Goal: Task Accomplishment & Management: Complete application form

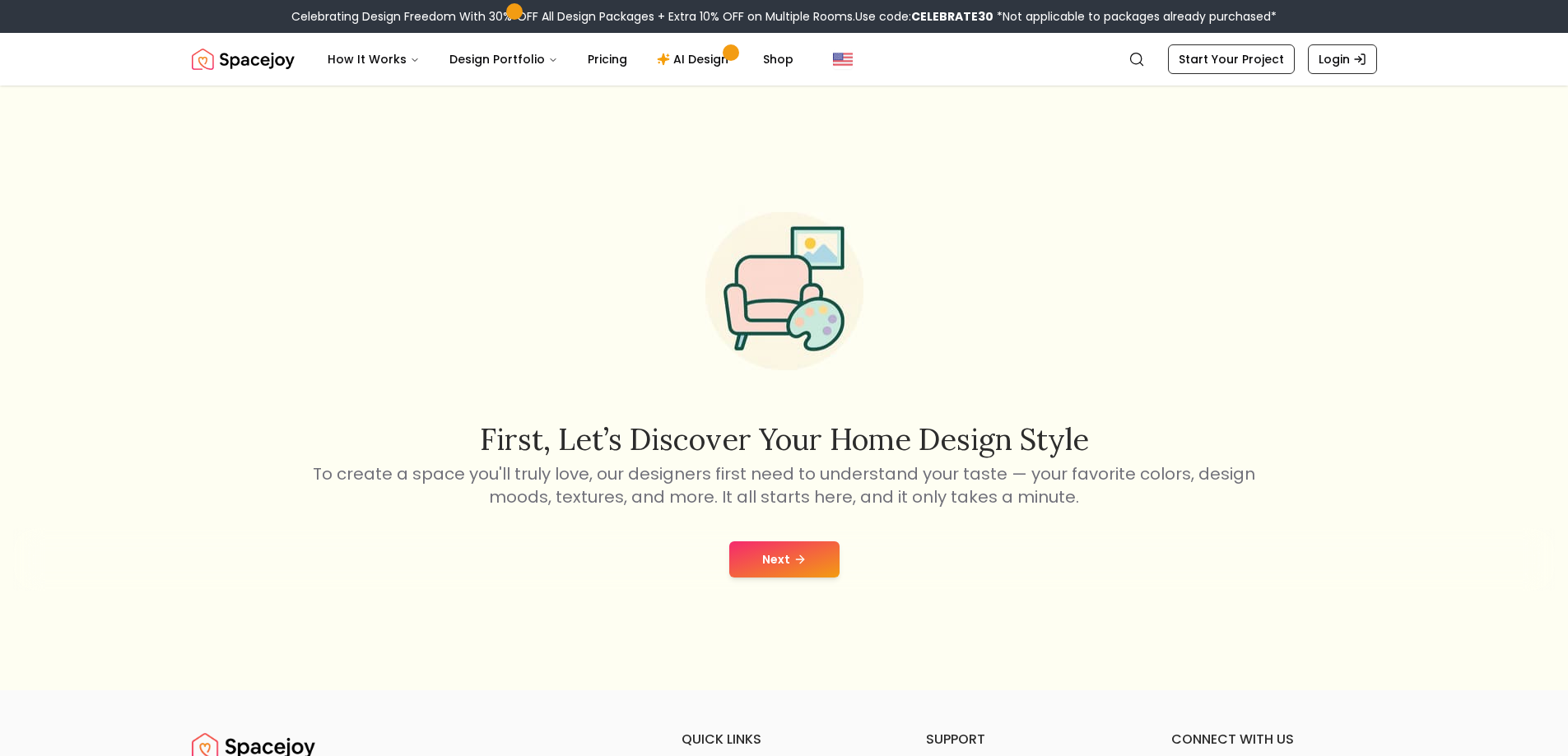
click at [759, 563] on button "Next" at bounding box center [785, 559] width 110 height 36
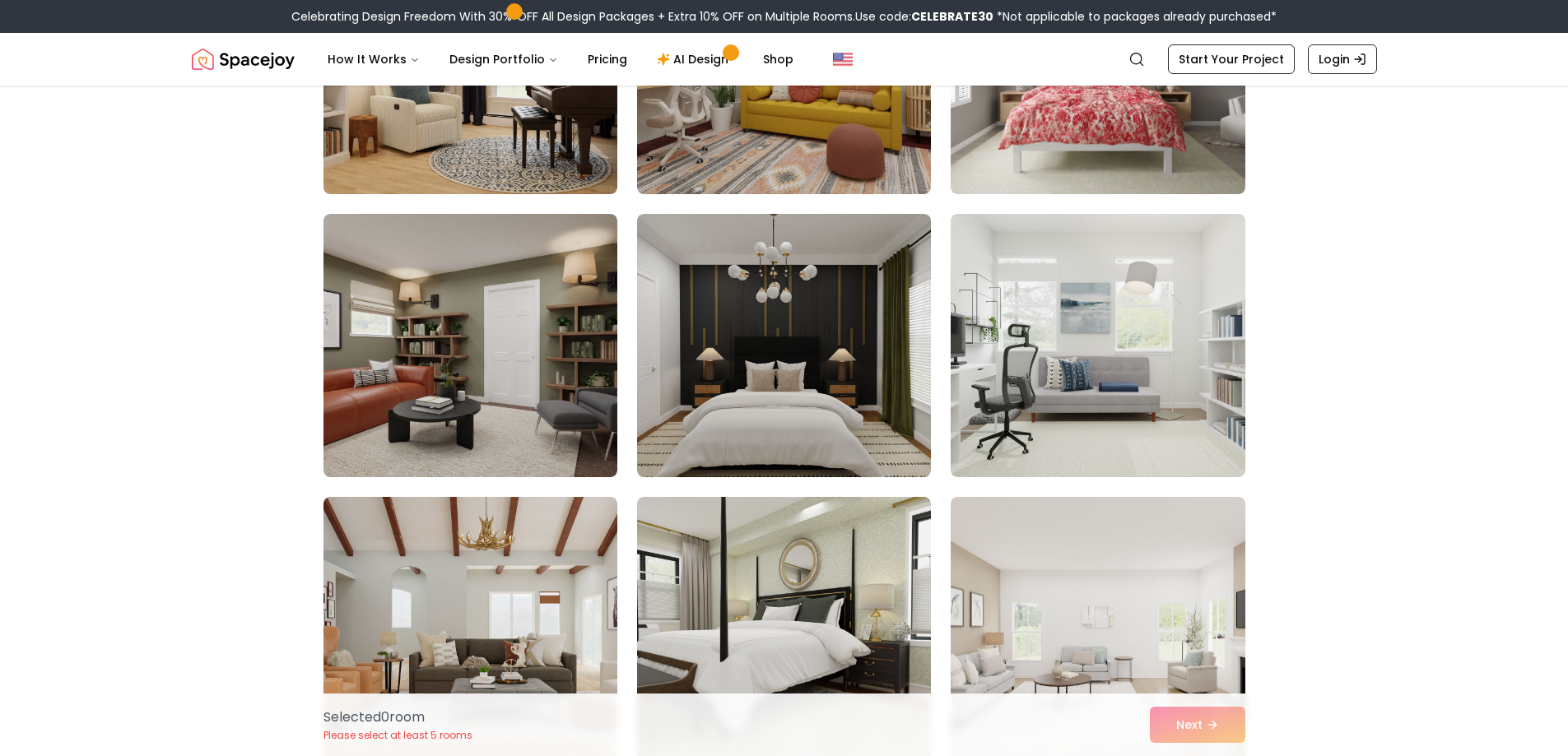
scroll to position [659, 0]
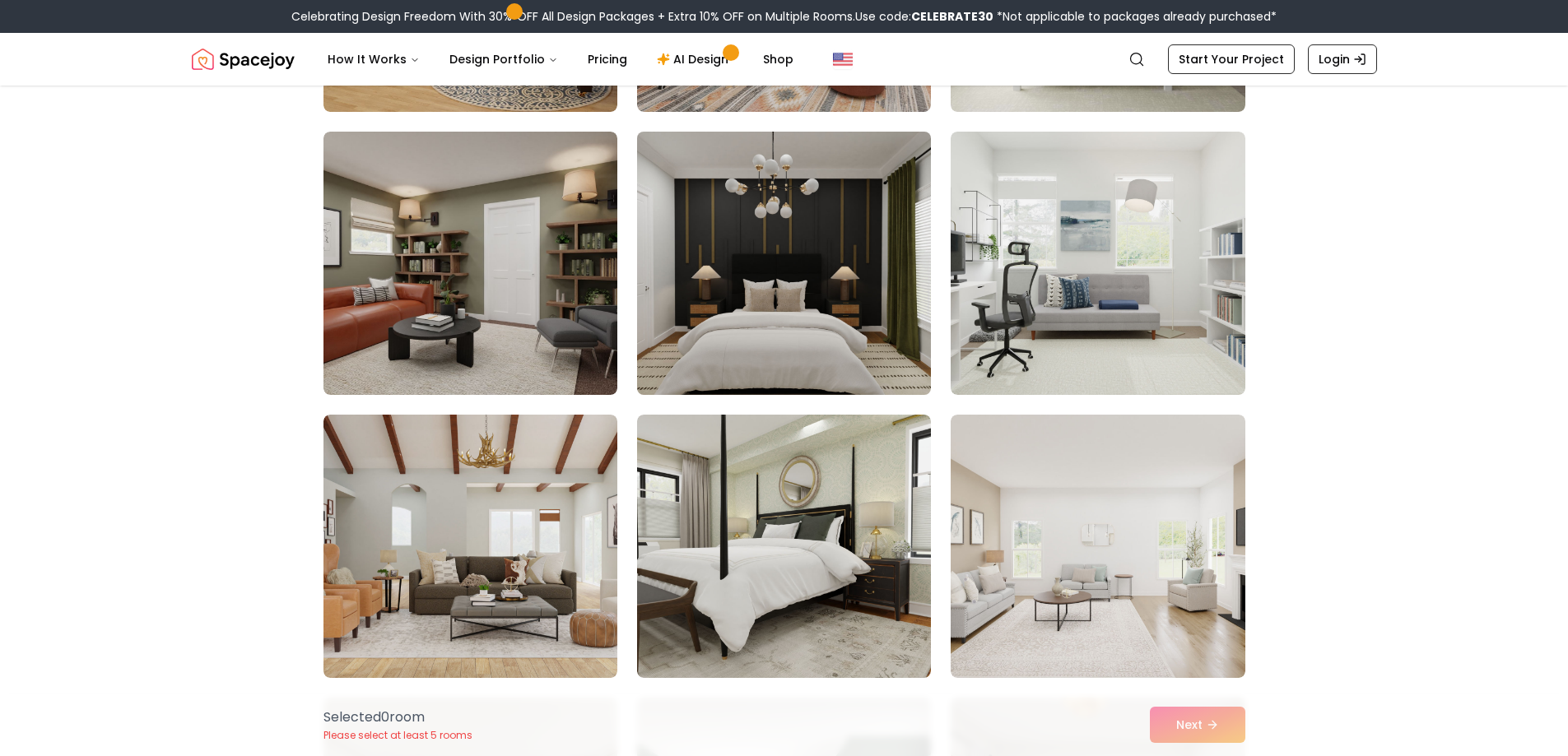
click at [813, 285] on img at bounding box center [784, 263] width 309 height 277
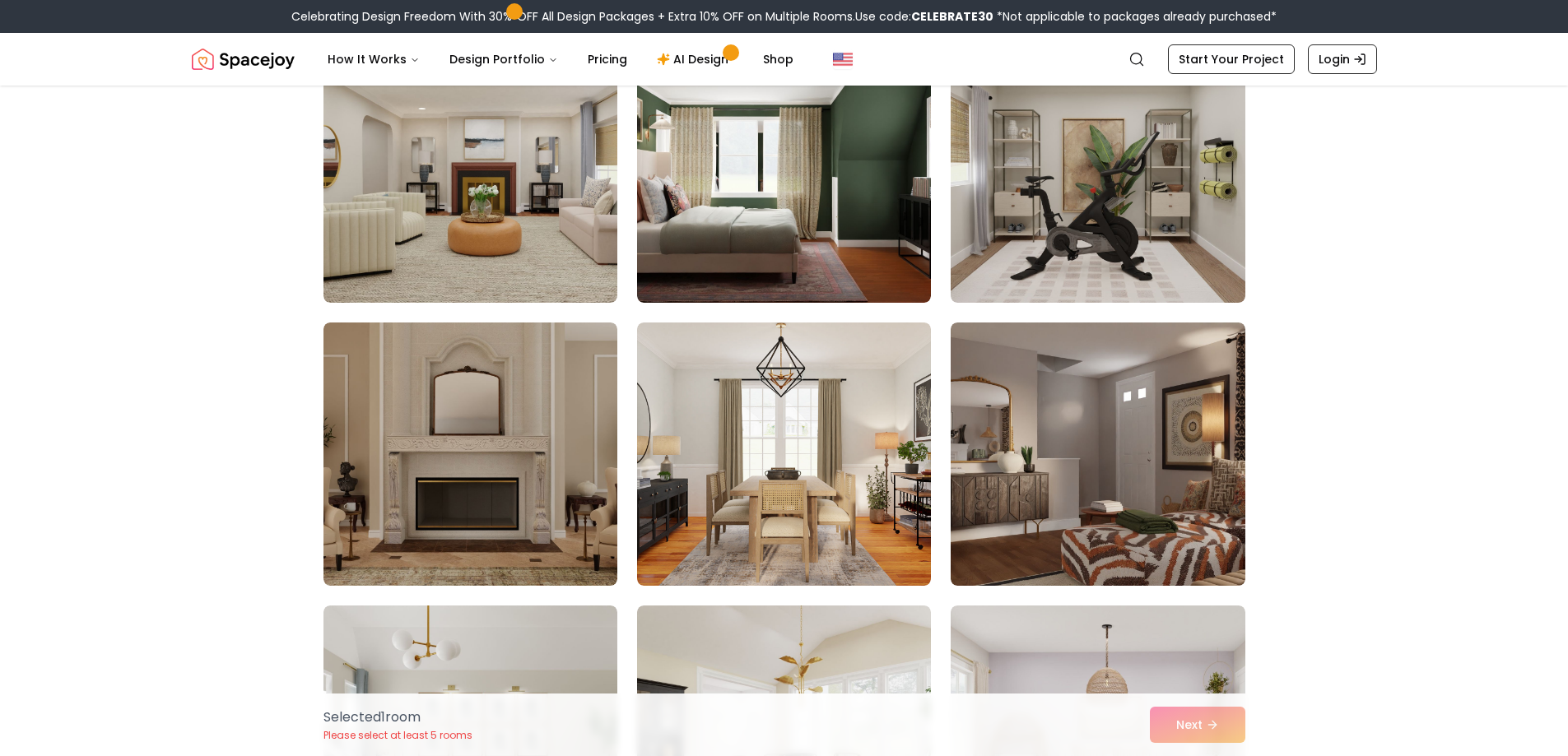
scroll to position [1234, 0]
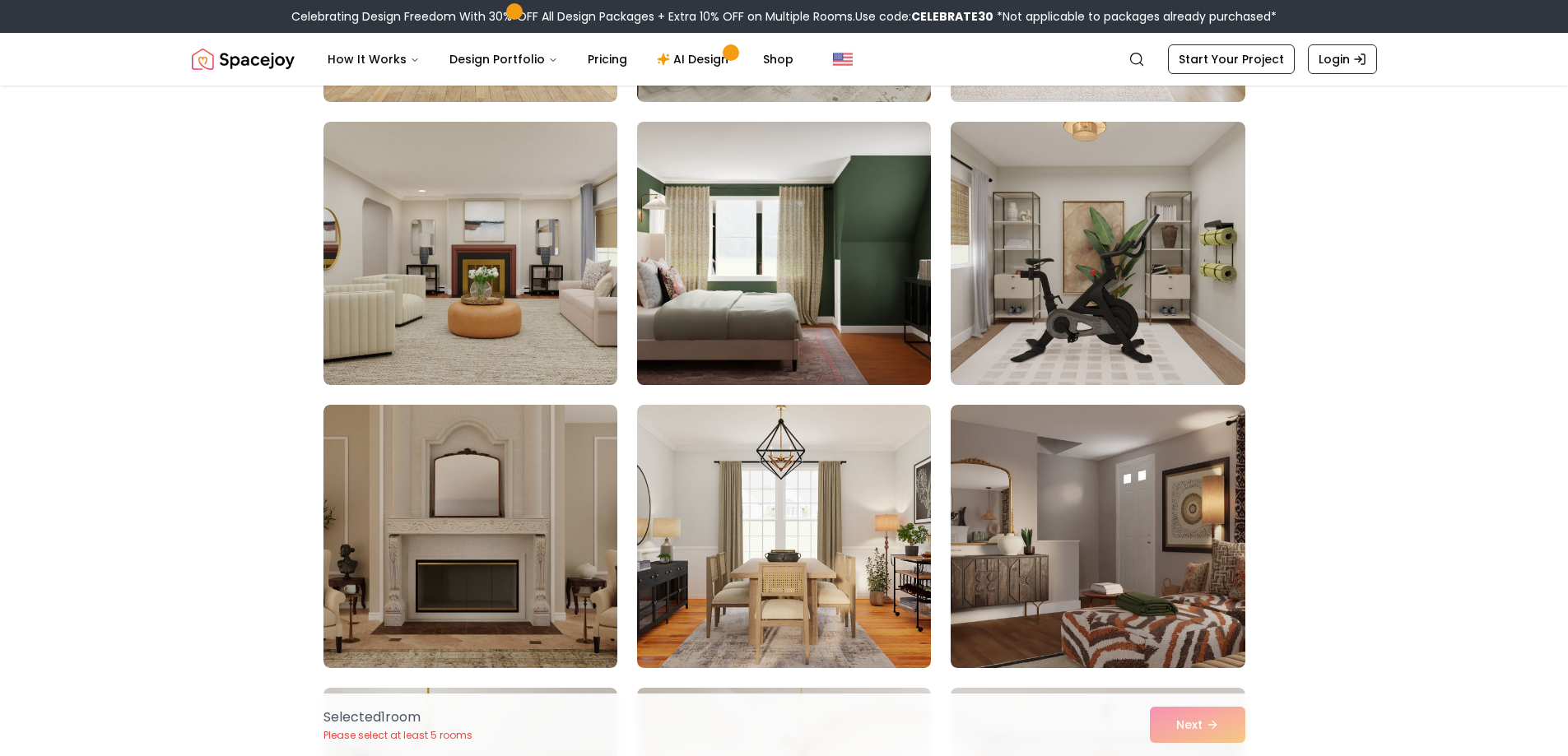
click at [764, 246] on img at bounding box center [784, 253] width 309 height 277
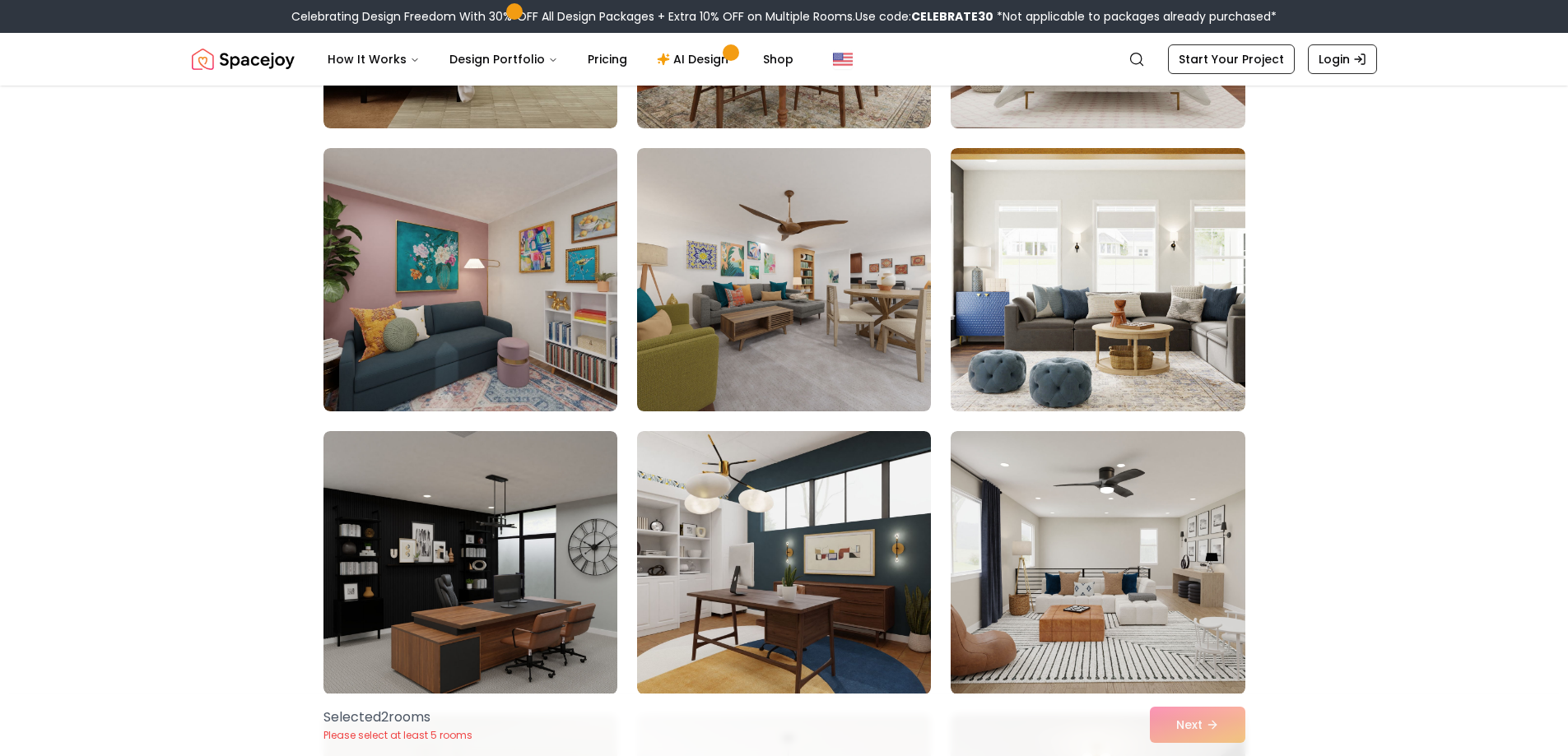
scroll to position [2139, 0]
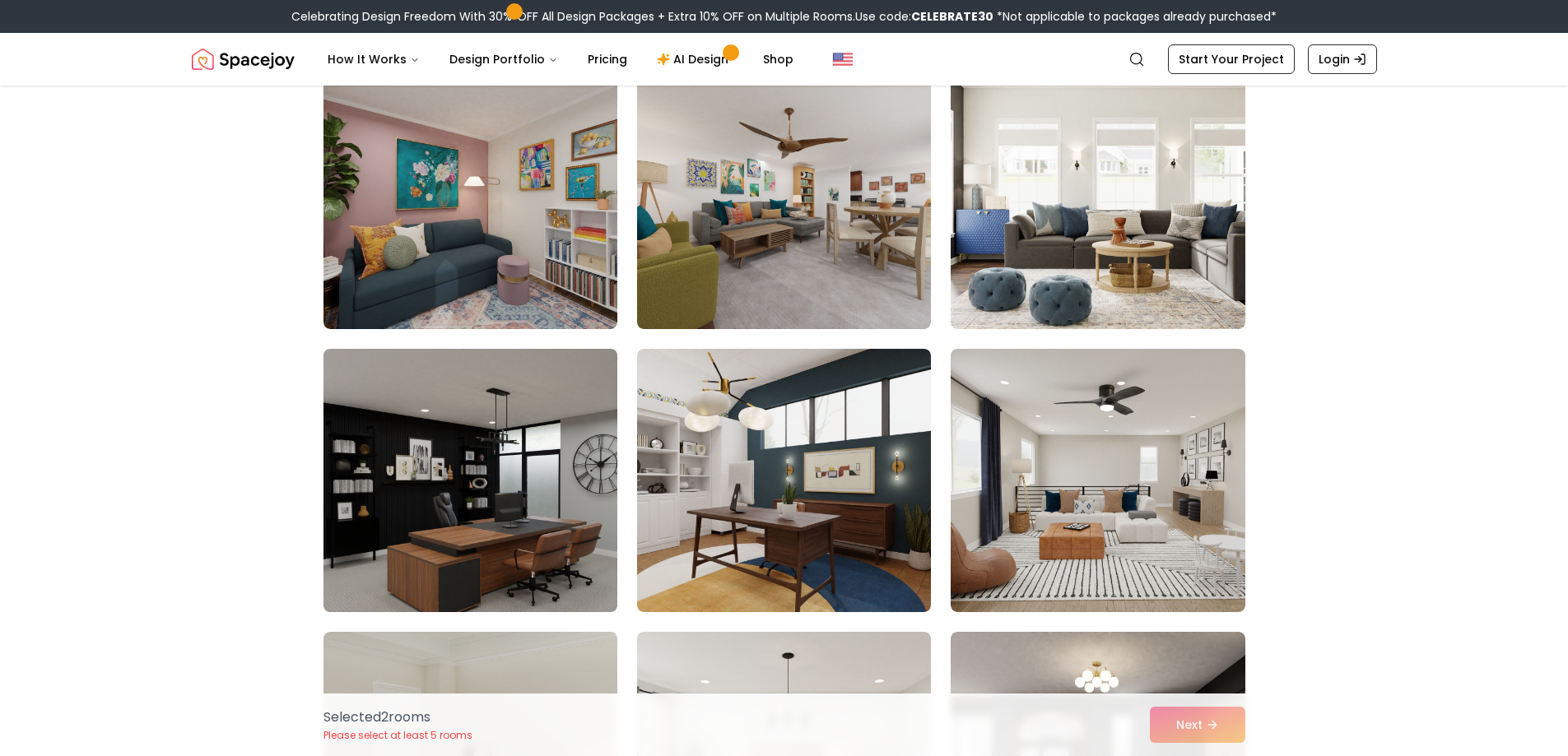
click at [501, 491] on img at bounding box center [471, 480] width 309 height 277
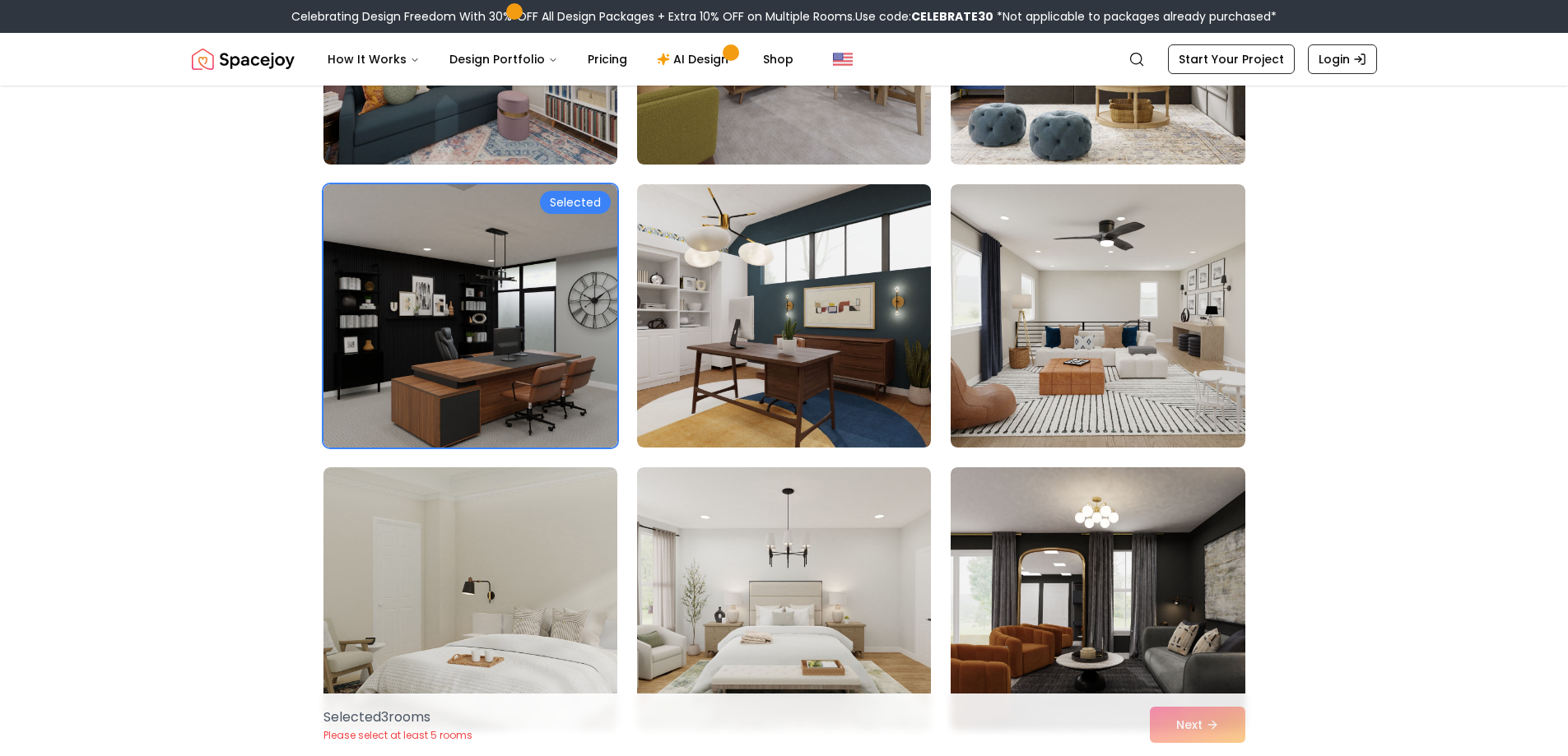
scroll to position [2387, 0]
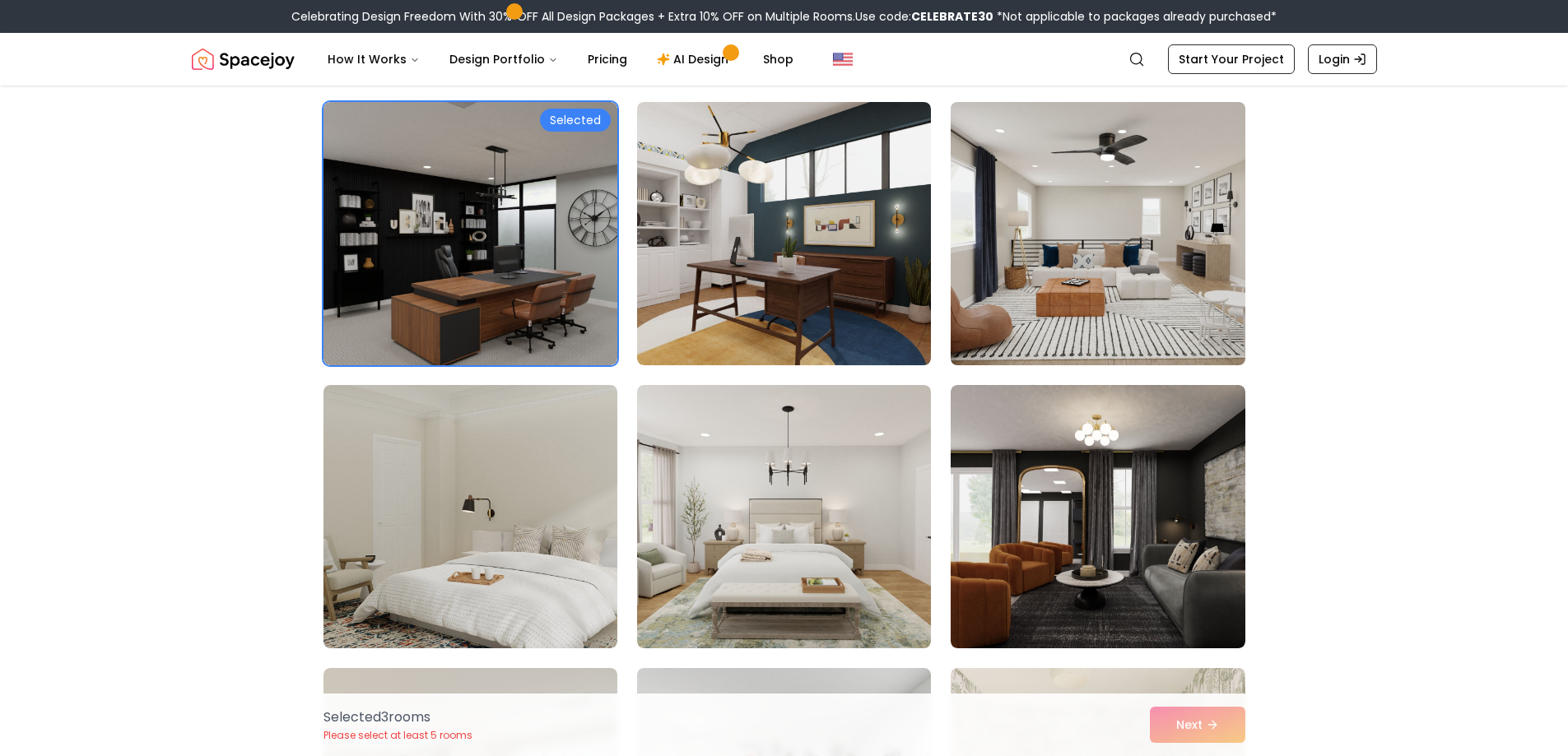
click at [1177, 296] on img at bounding box center [1098, 234] width 309 height 277
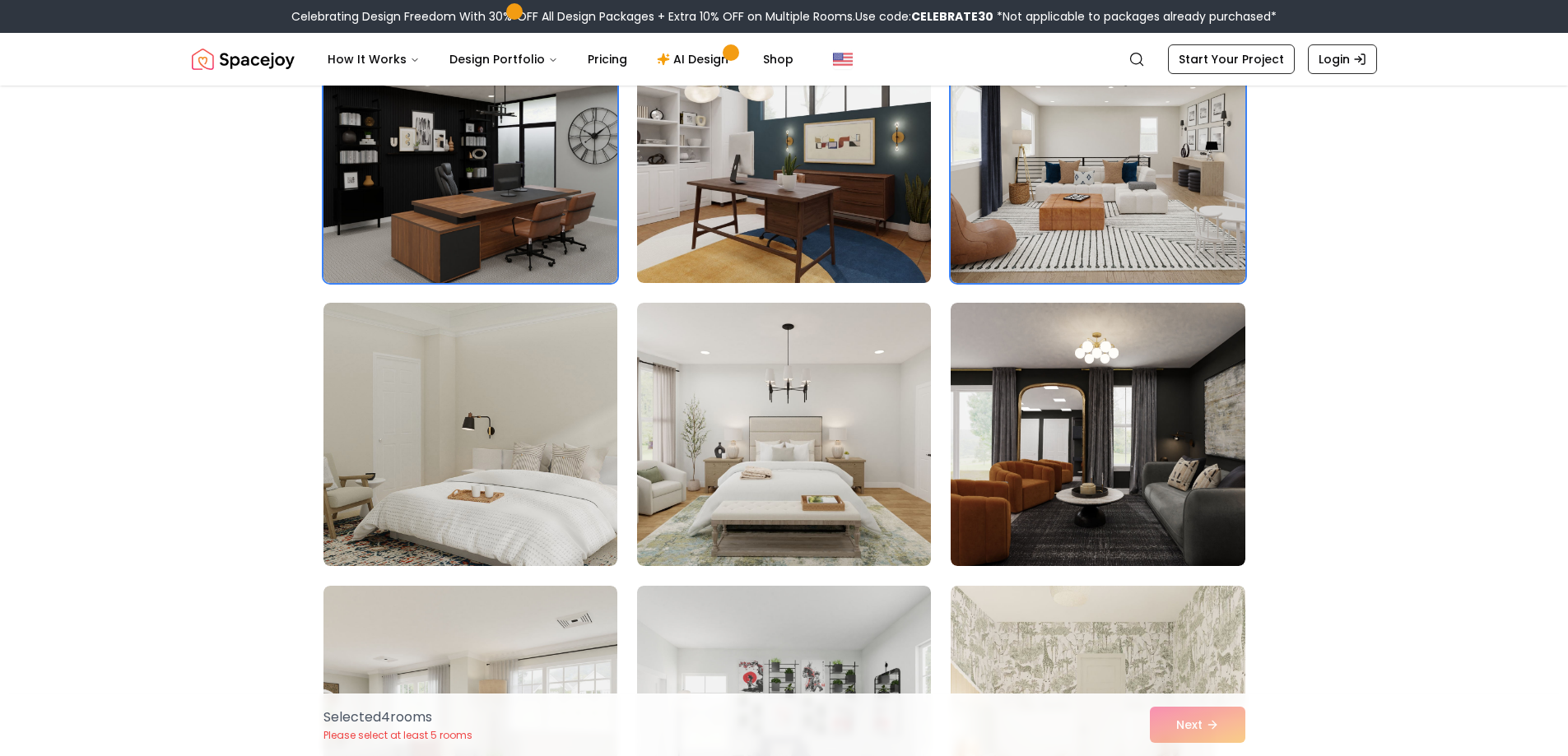
scroll to position [2551, 0]
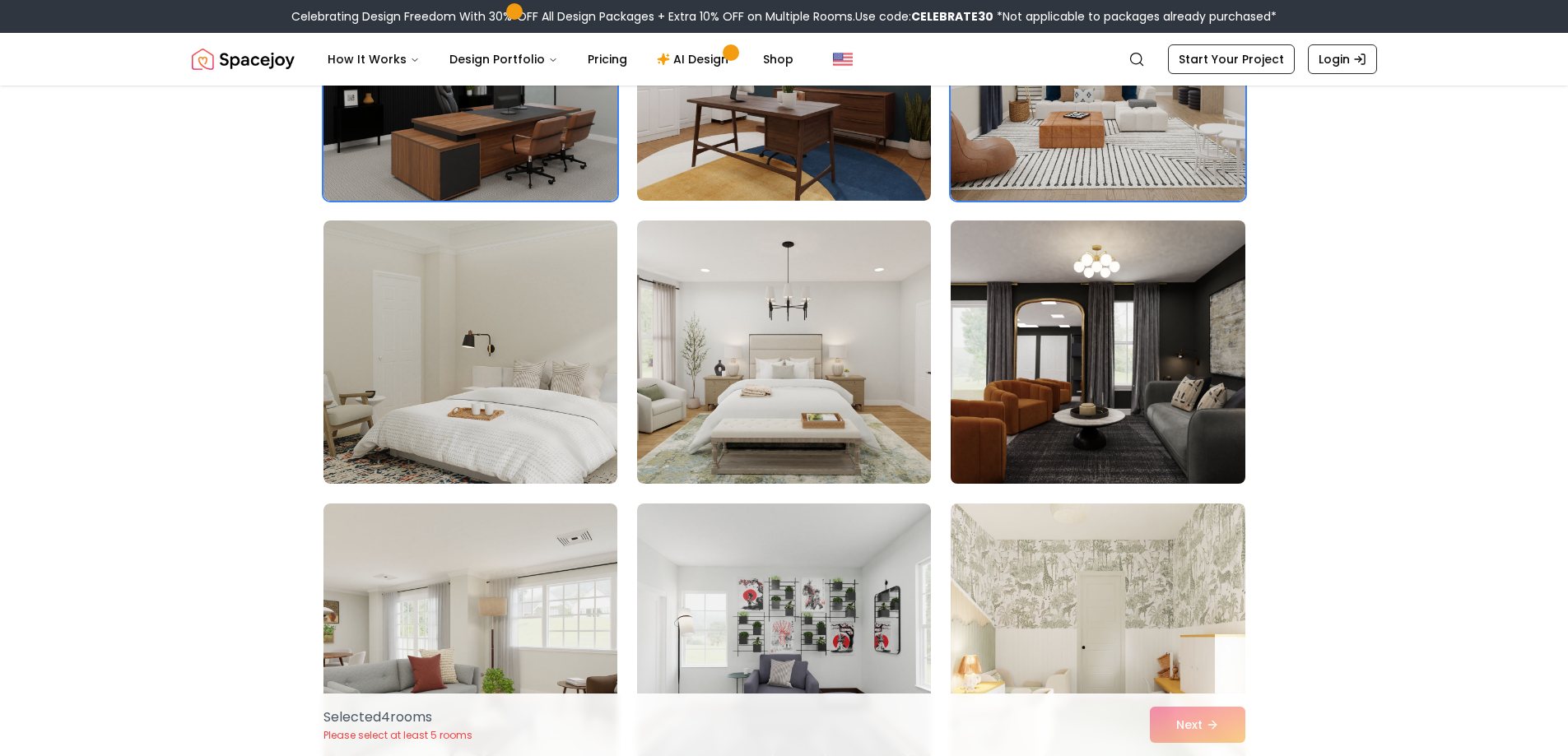
click at [1078, 355] on img at bounding box center [1098, 352] width 309 height 277
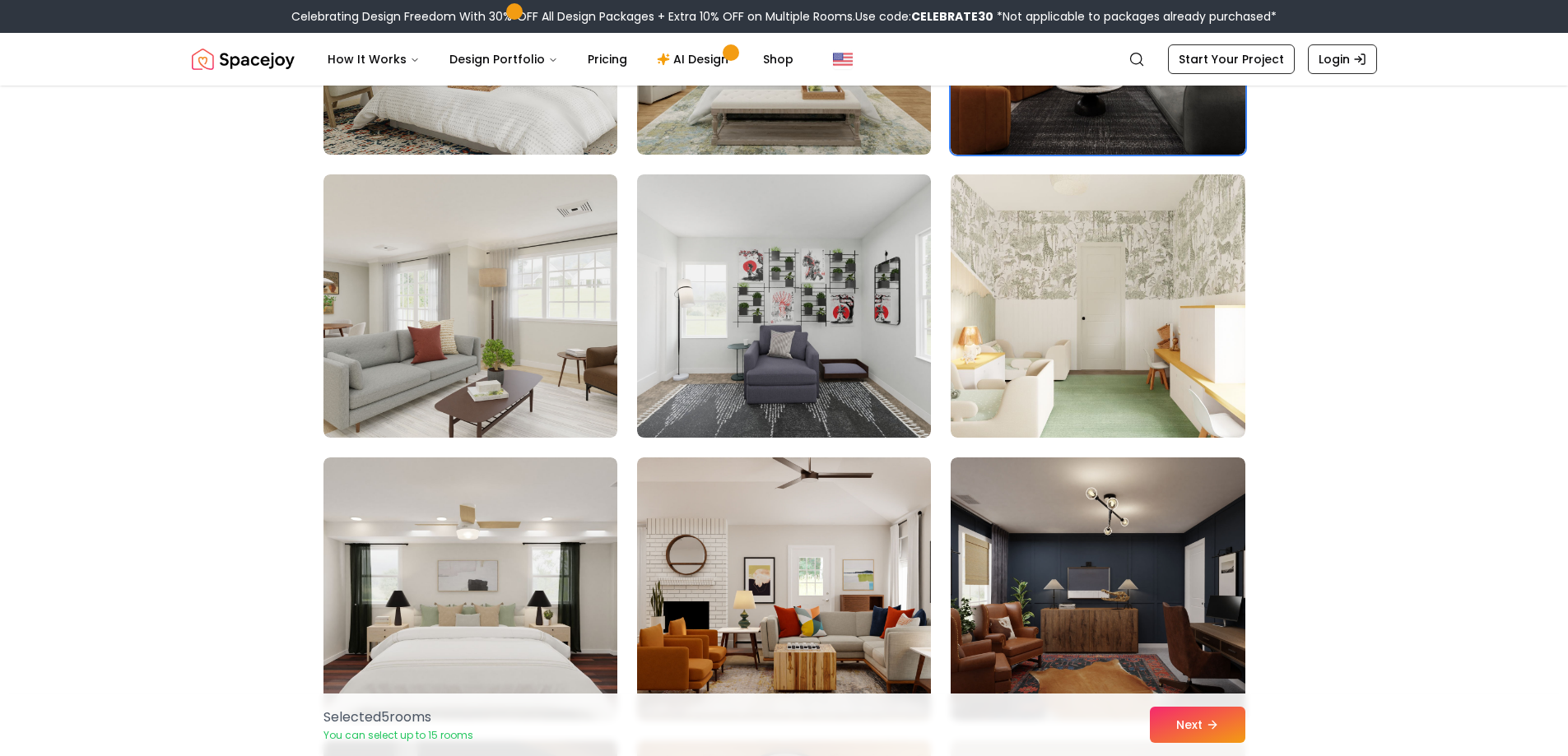
scroll to position [3044, 0]
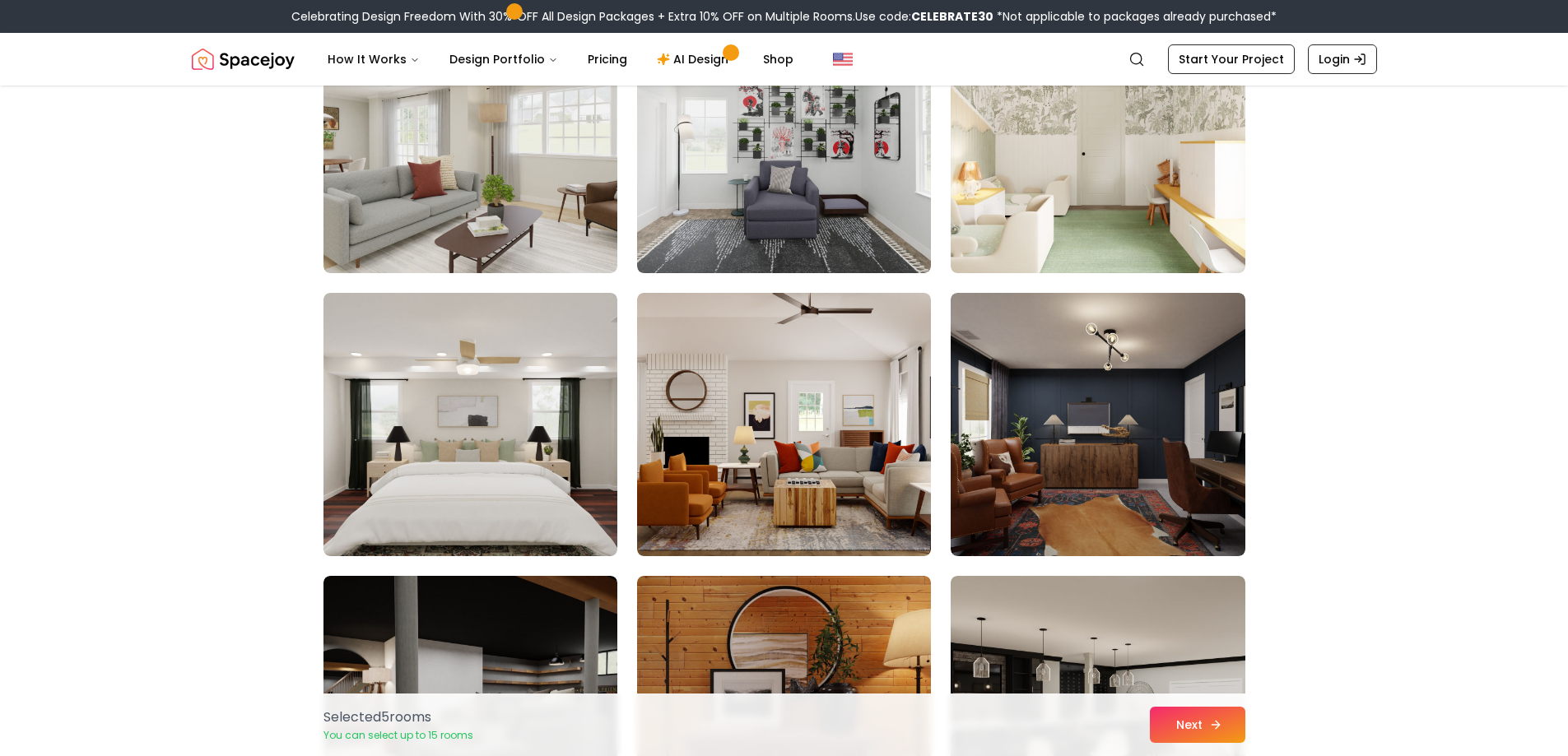
click at [1208, 716] on button "Next" at bounding box center [1198, 725] width 96 height 36
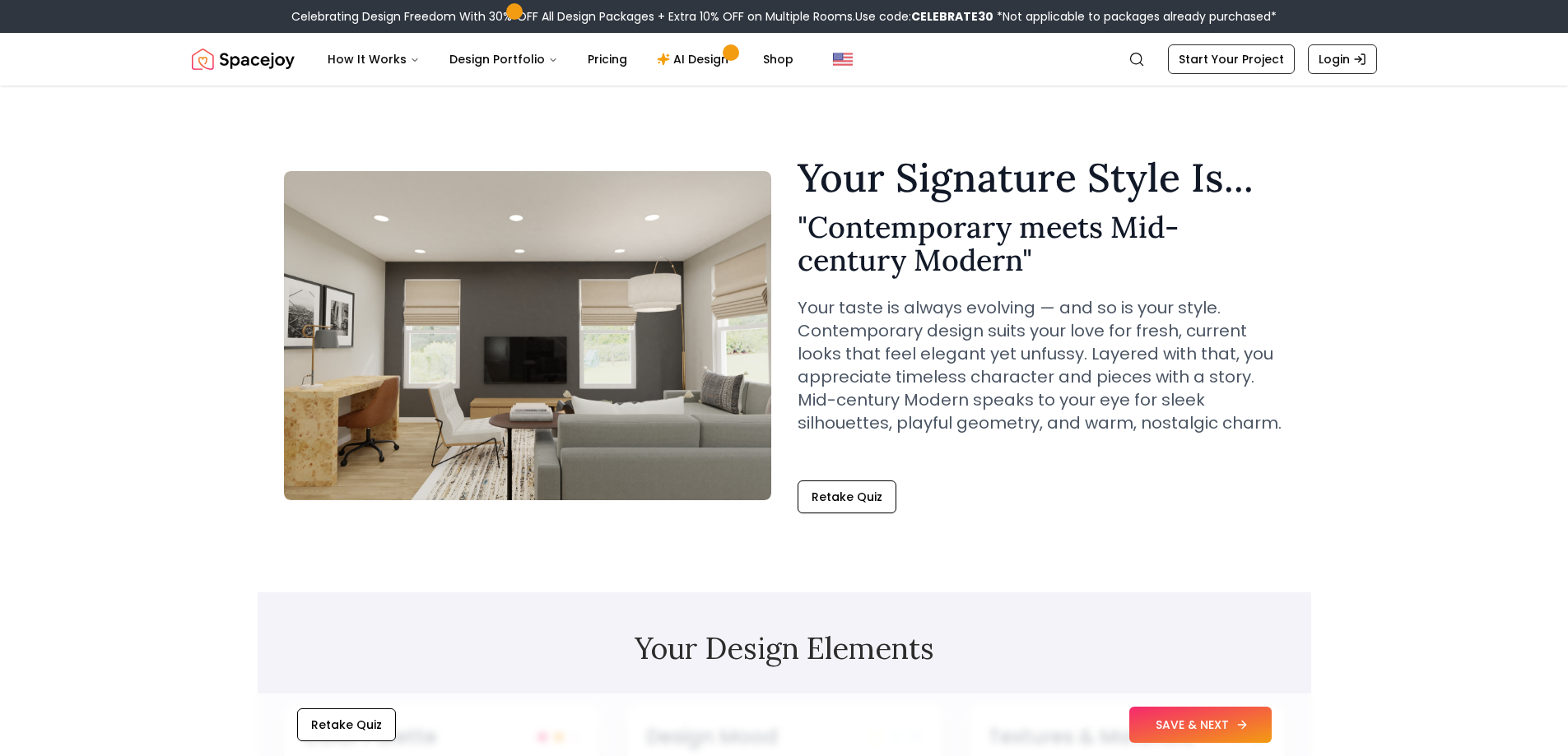
click at [1170, 714] on button "SAVE & NEXT" at bounding box center [1201, 725] width 143 height 36
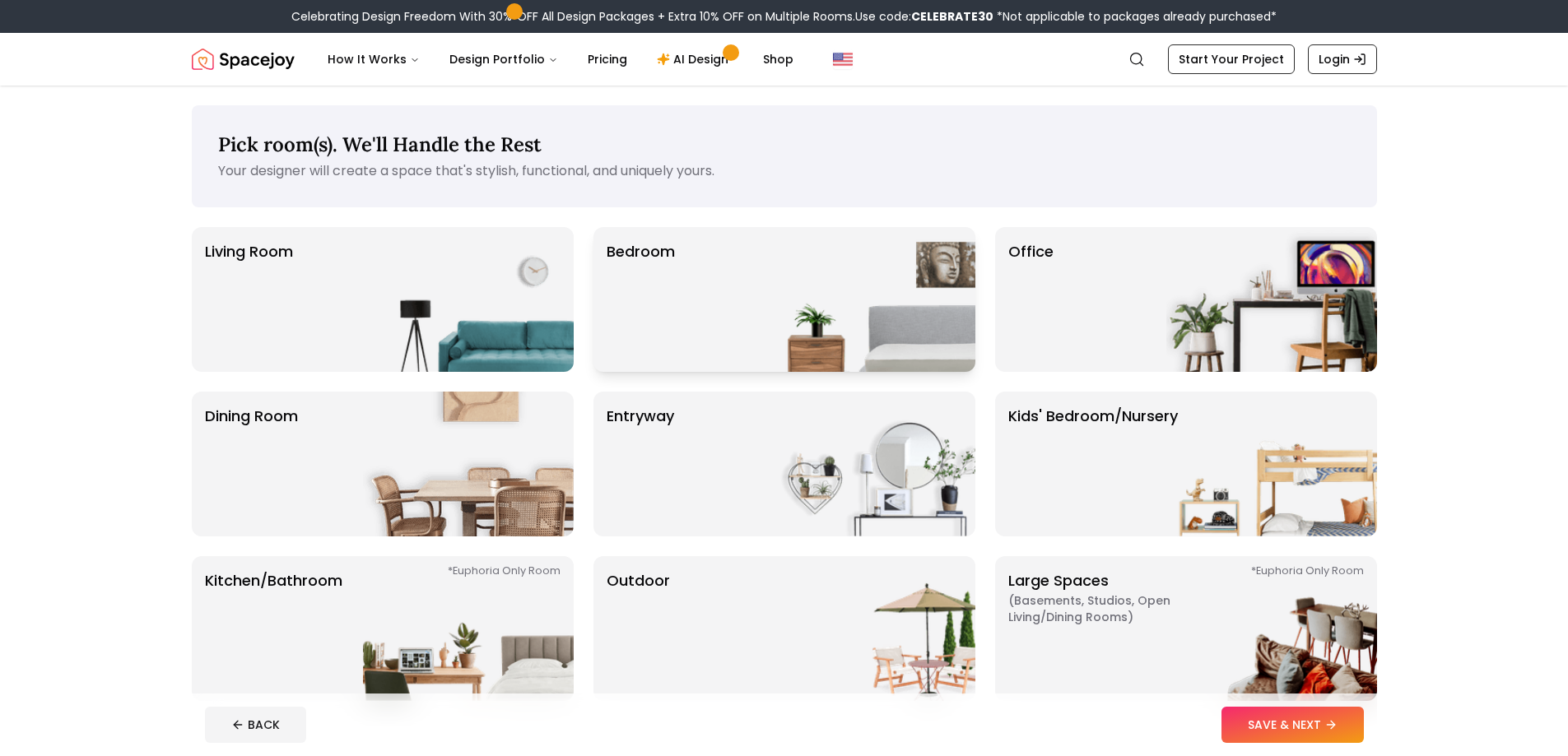
scroll to position [82, 0]
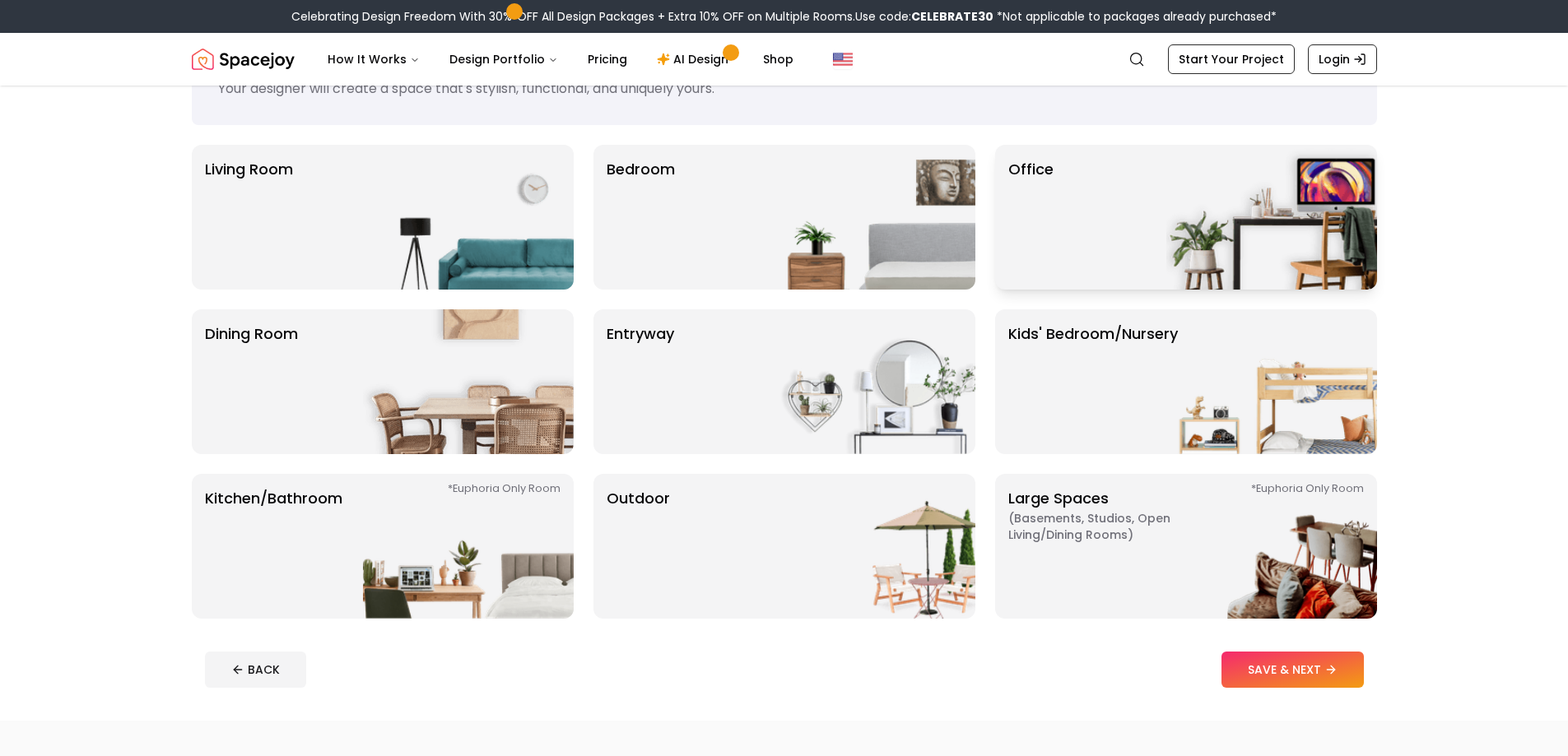
click at [1146, 243] on div "Office" at bounding box center [1186, 216] width 382 height 144
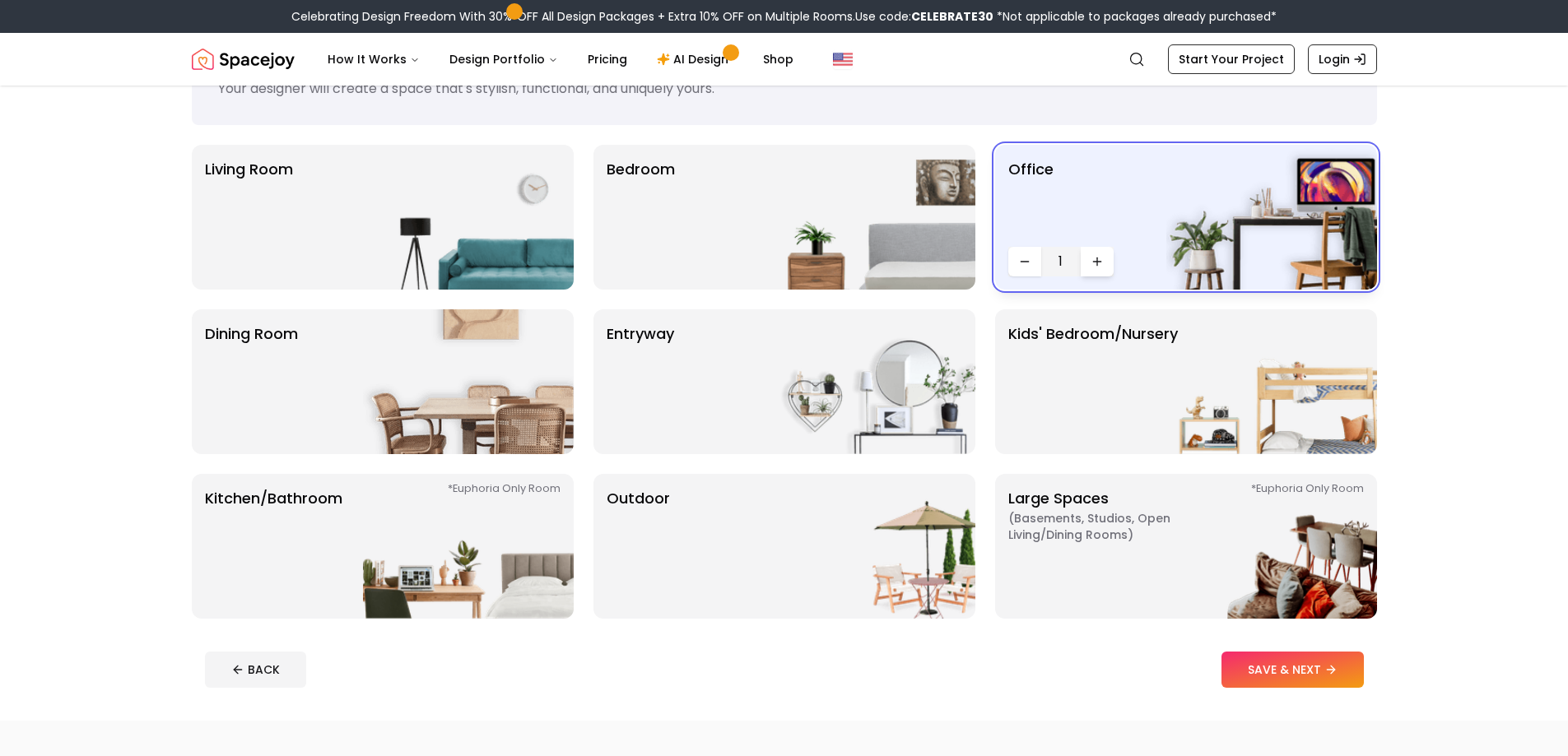
click at [1099, 256] on icon "Increase quantity" at bounding box center [1097, 261] width 13 height 13
click at [854, 255] on img at bounding box center [870, 216] width 211 height 144
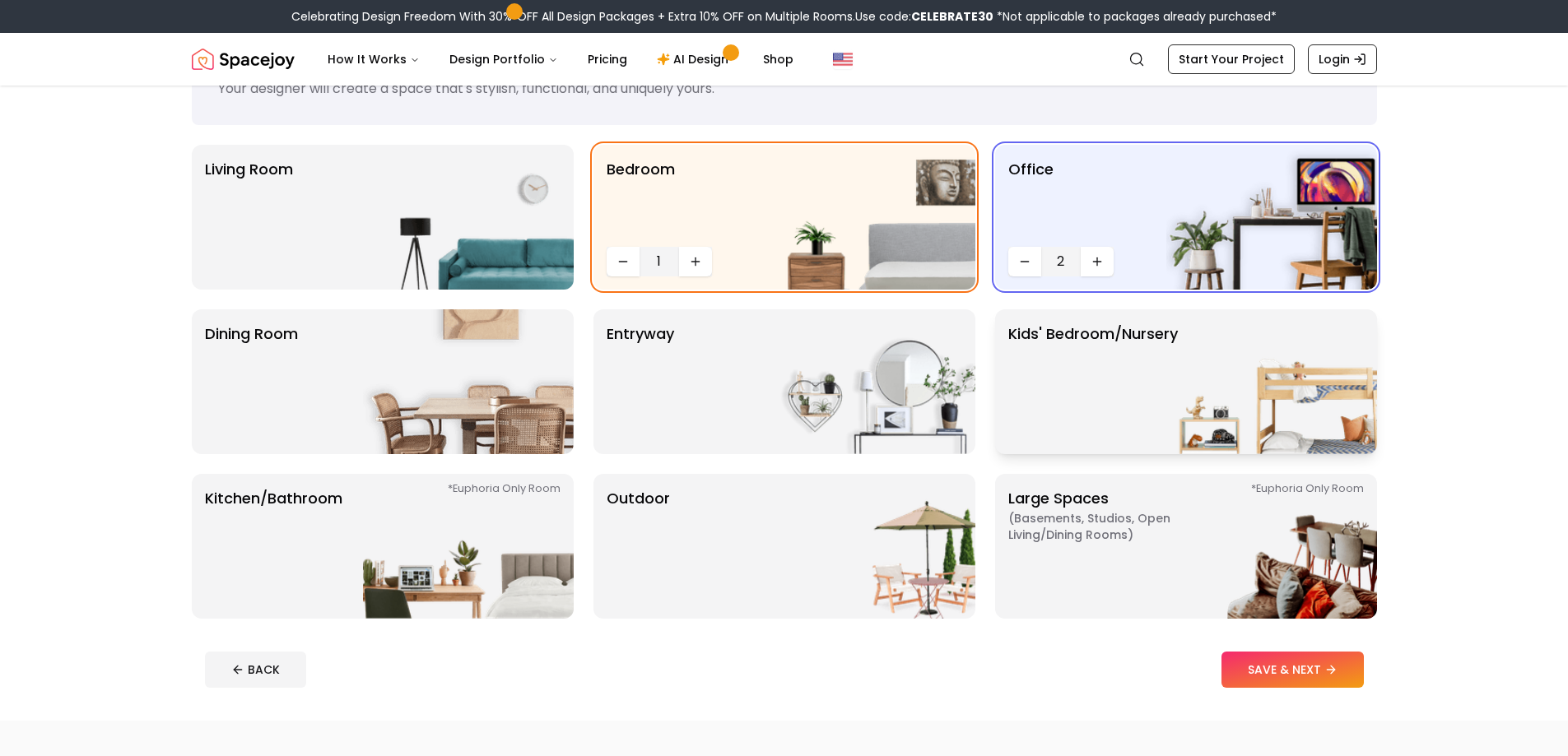
click at [1129, 372] on p "Kids' Bedroom/Nursery" at bounding box center [1093, 382] width 169 height 119
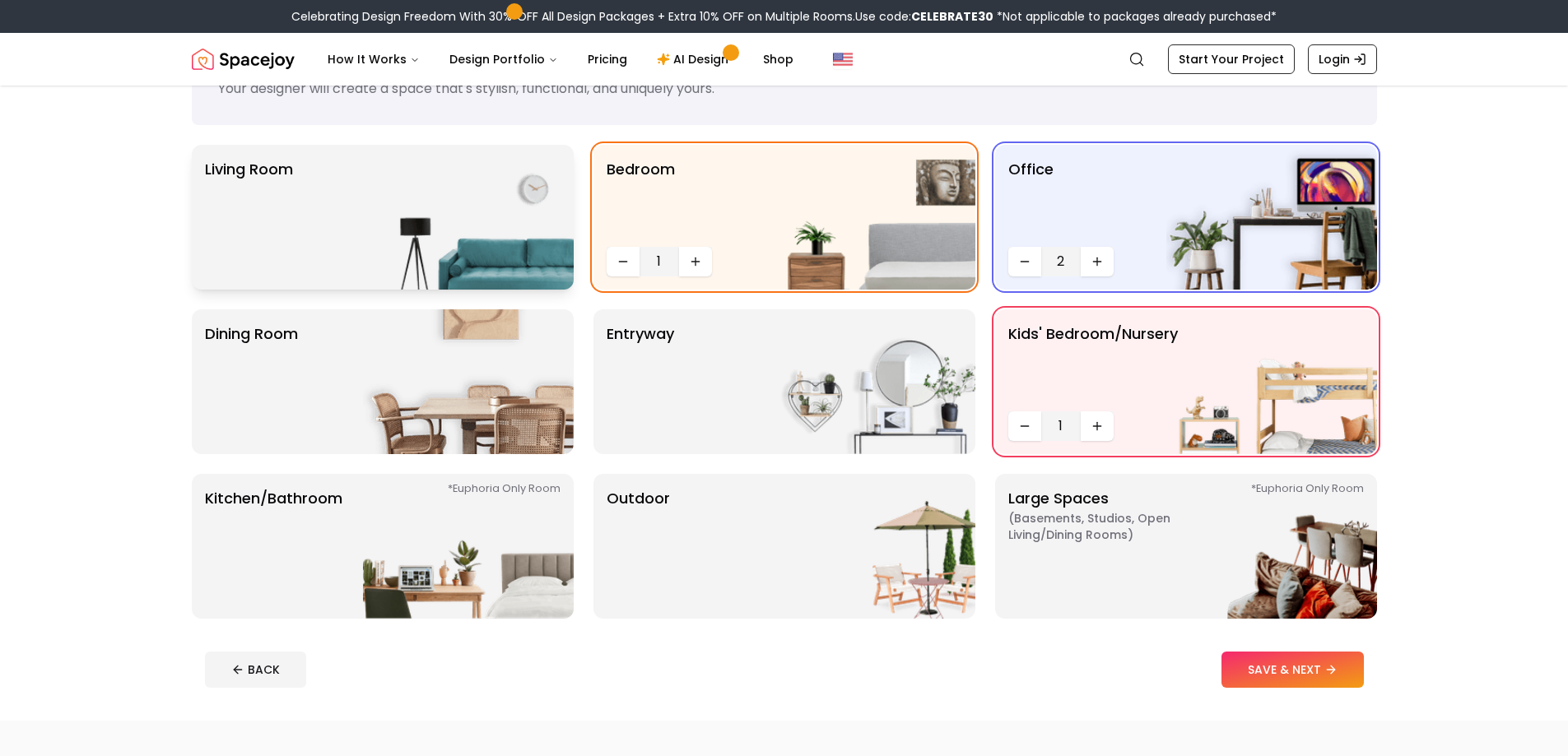
click at [412, 233] on img at bounding box center [468, 216] width 211 height 144
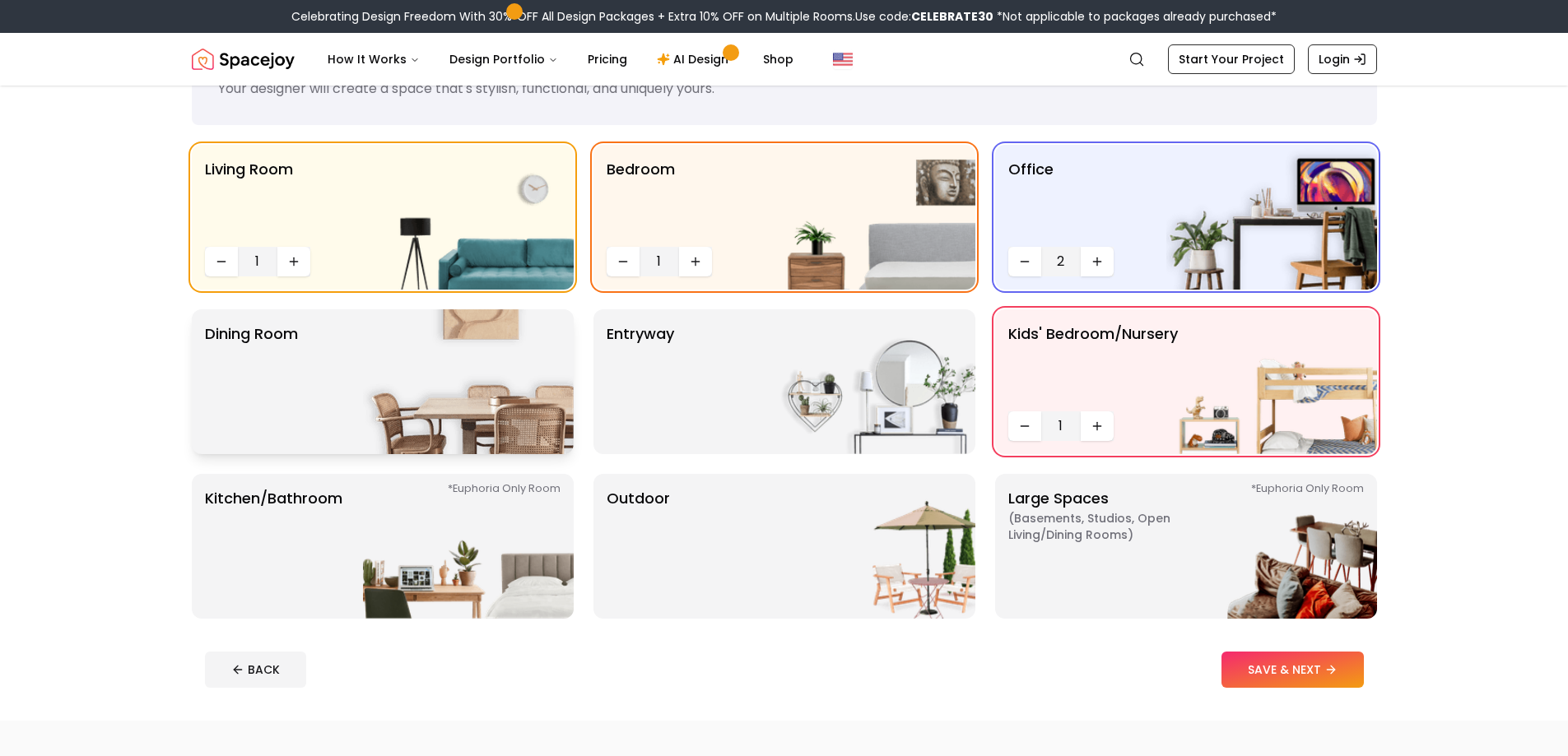
click at [387, 364] on img at bounding box center [468, 381] width 211 height 144
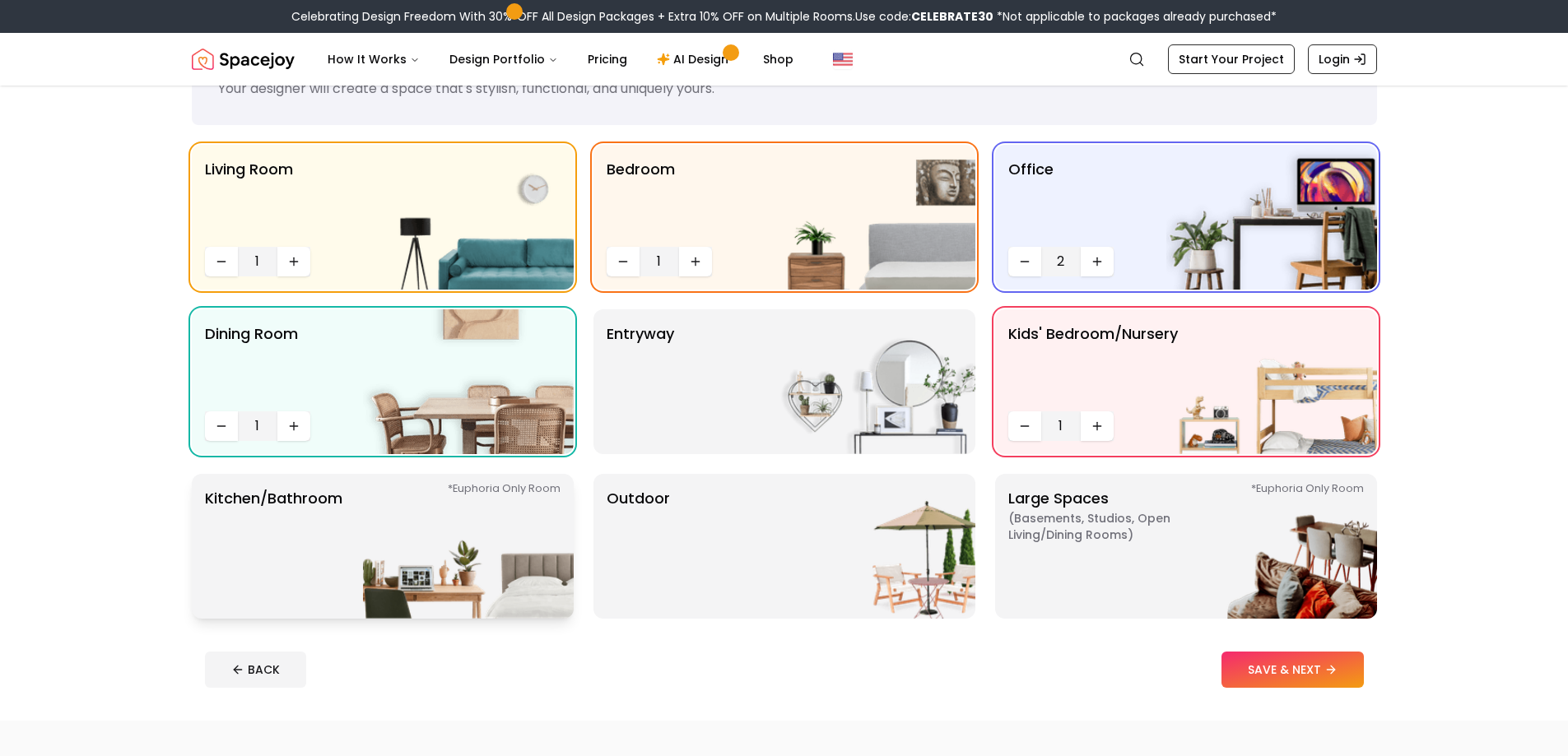
click at [387, 518] on img at bounding box center [468, 545] width 211 height 144
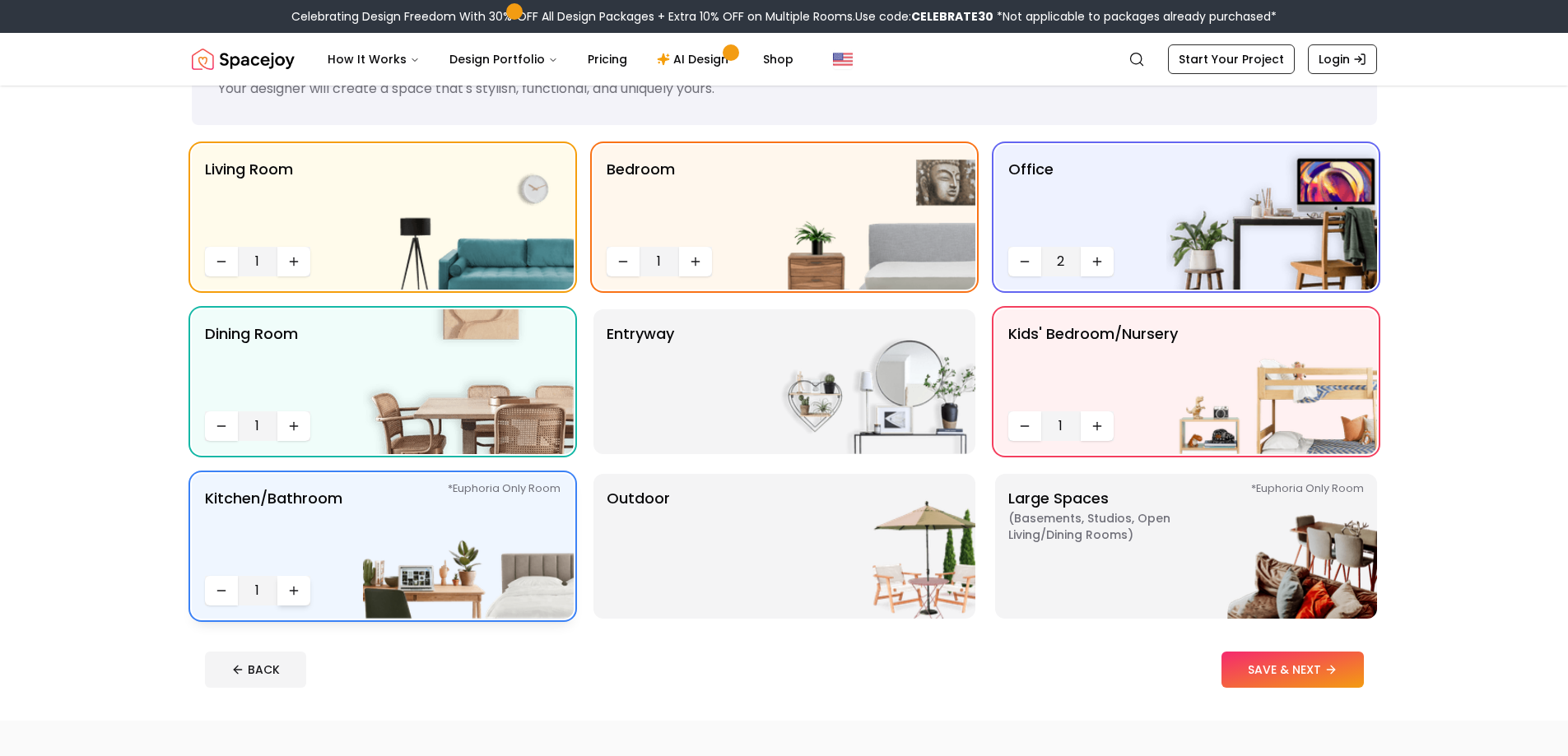
click at [296, 581] on button "Increase quantity" at bounding box center [294, 590] width 33 height 29
click at [733, 556] on div "Outdoor" at bounding box center [784, 545] width 382 height 144
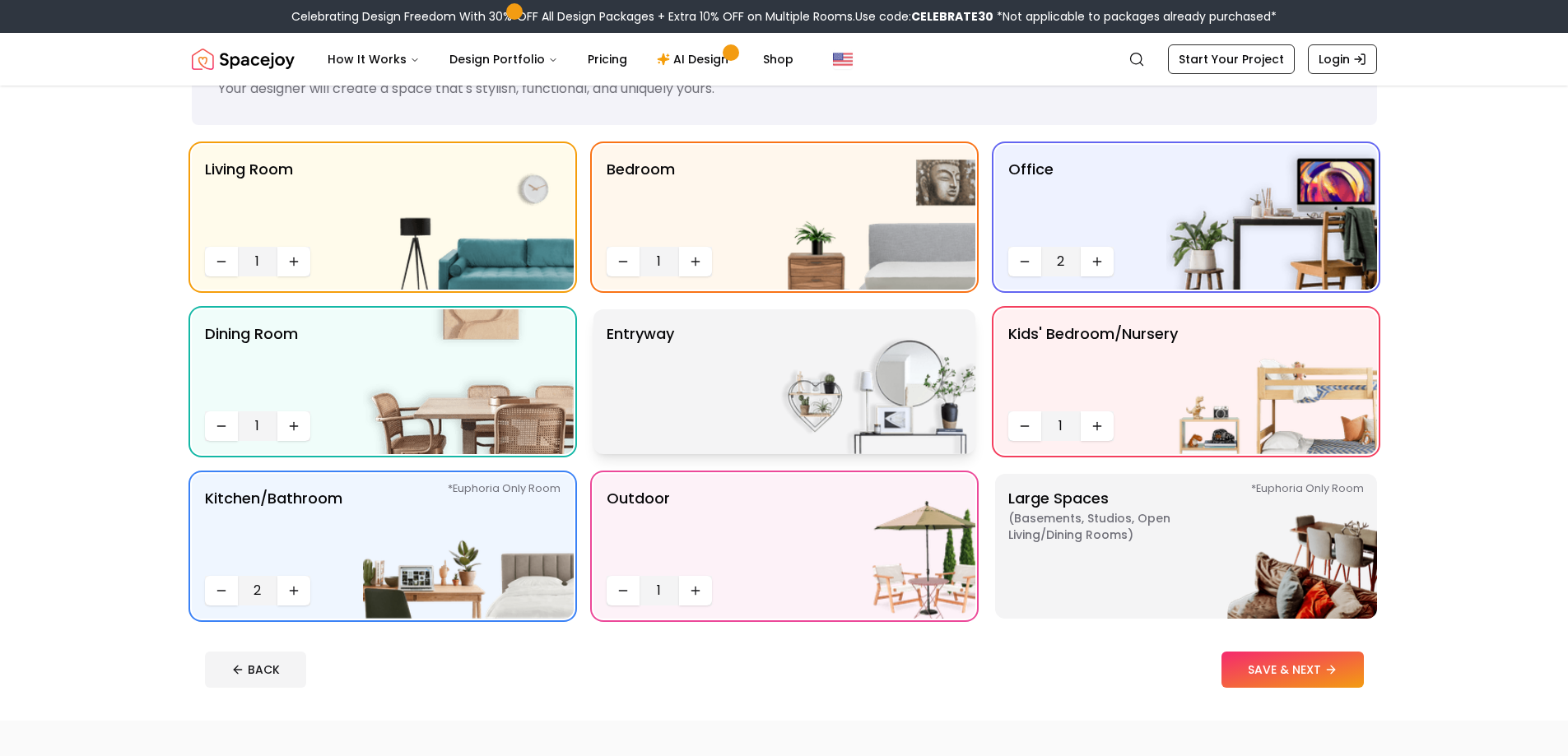
click at [706, 359] on div "entryway" at bounding box center [784, 381] width 382 height 144
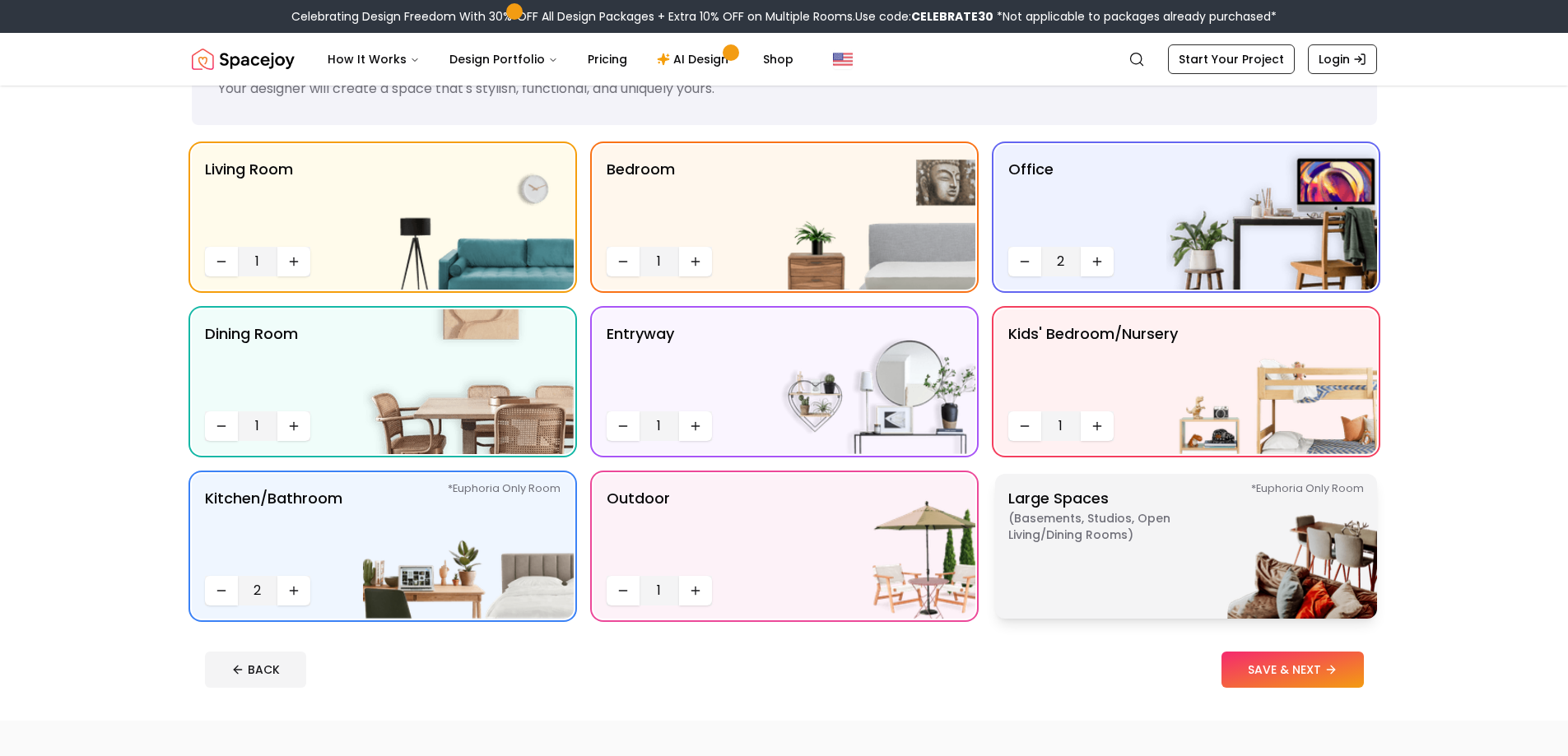
click at [1175, 555] on img at bounding box center [1272, 545] width 211 height 144
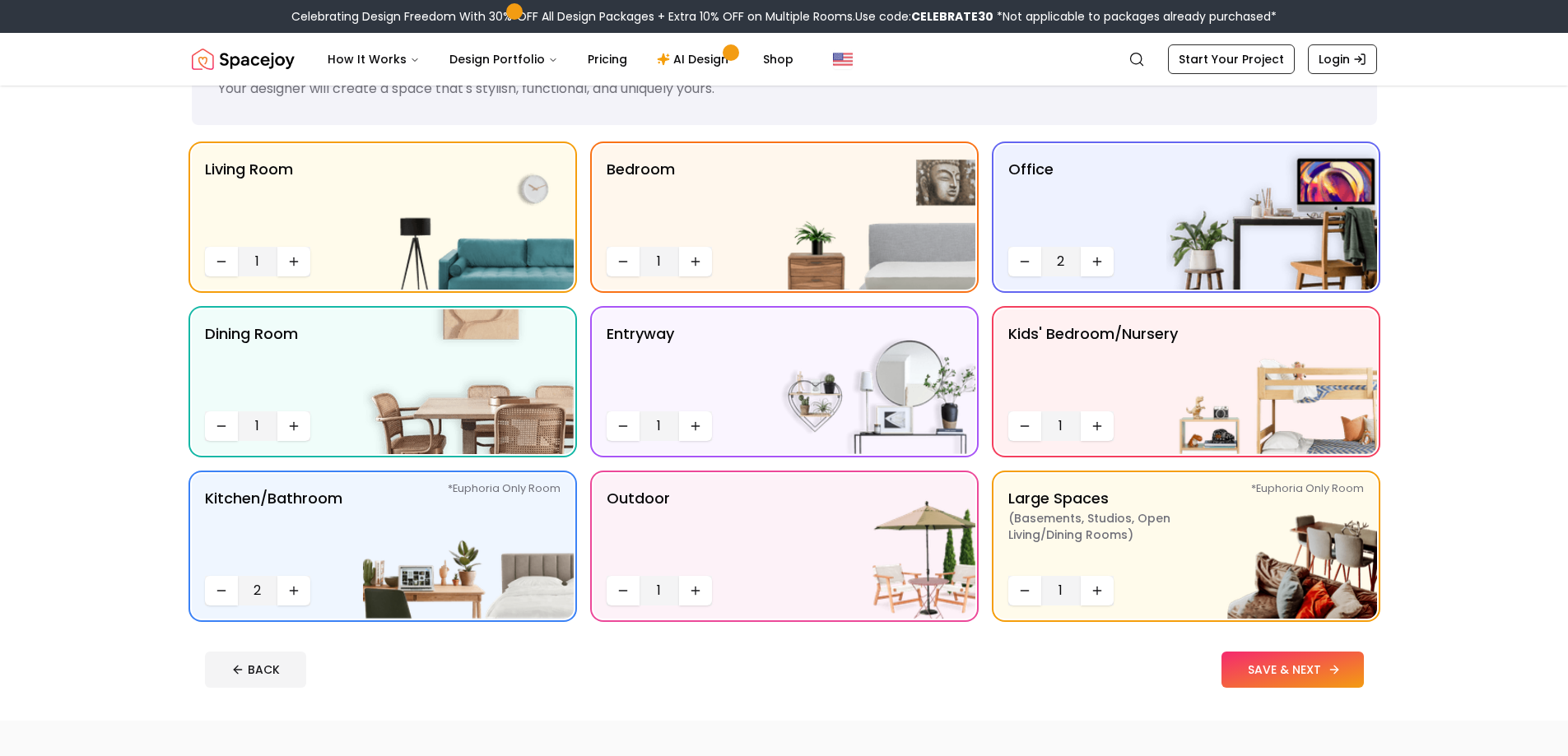
click at [1303, 670] on button "SAVE & NEXT" at bounding box center [1293, 670] width 143 height 36
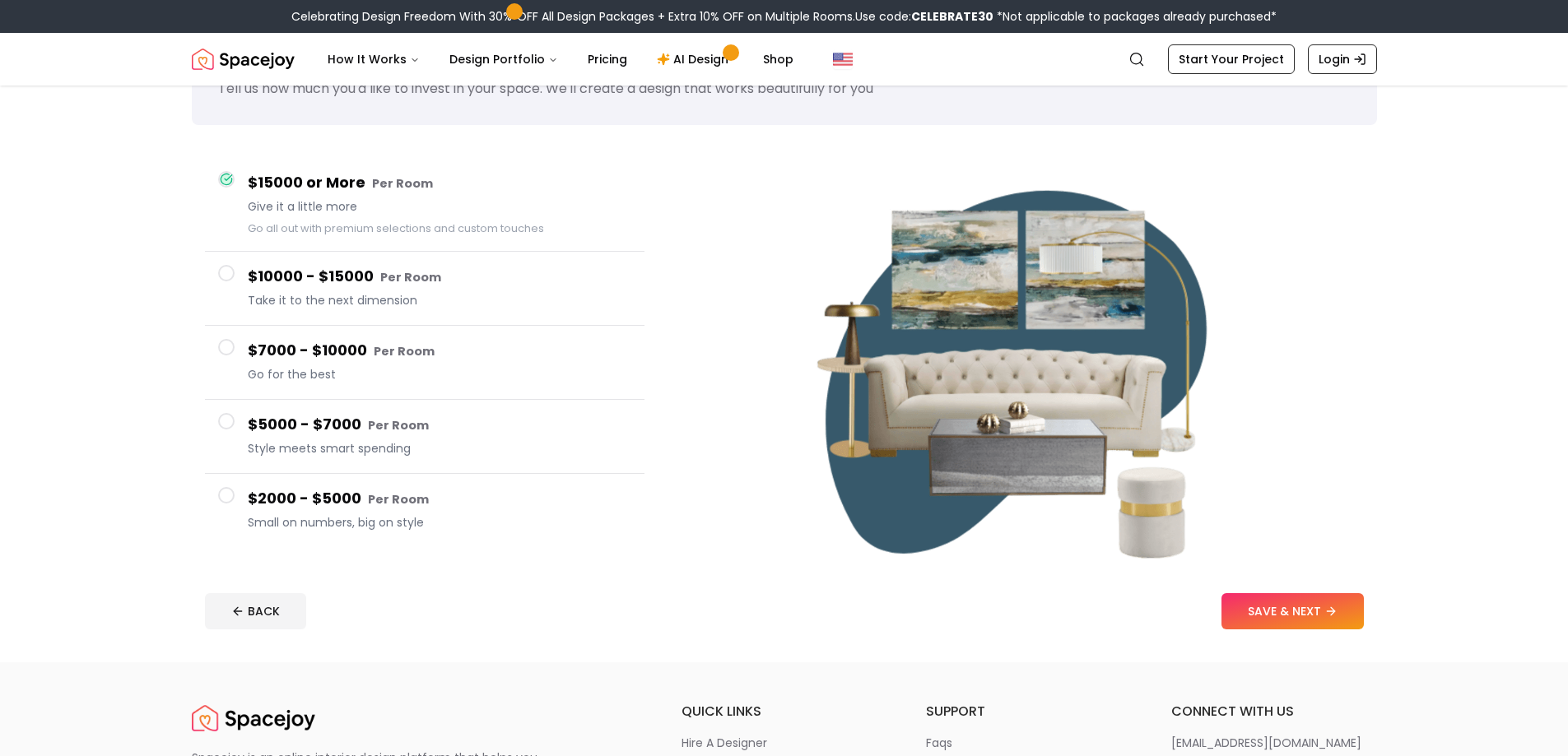
click at [273, 497] on h4 "$2000 - $5000 Per Room" at bounding box center [439, 499] width 384 height 24
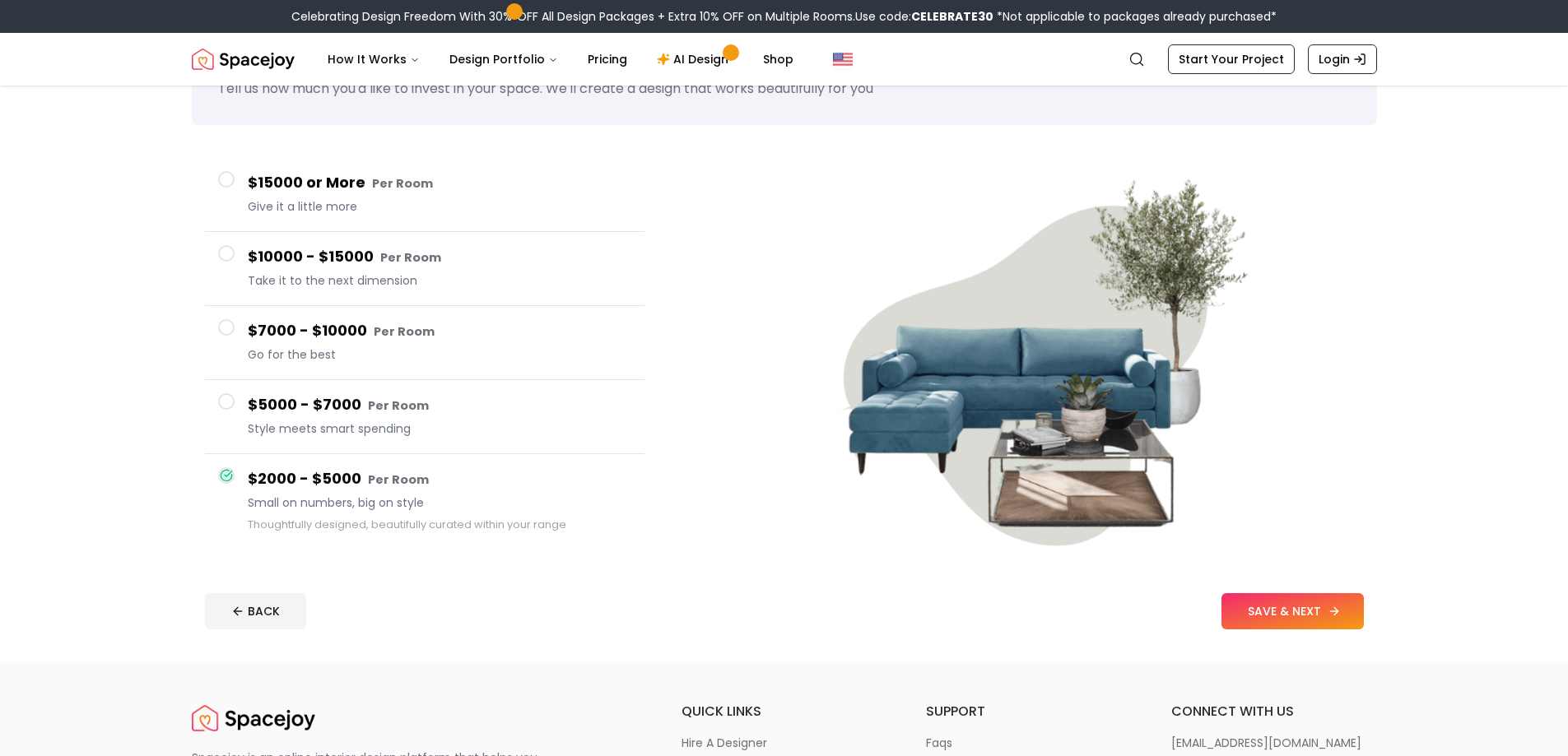
click at [1271, 601] on button "SAVE & NEXT" at bounding box center [1293, 611] width 143 height 36
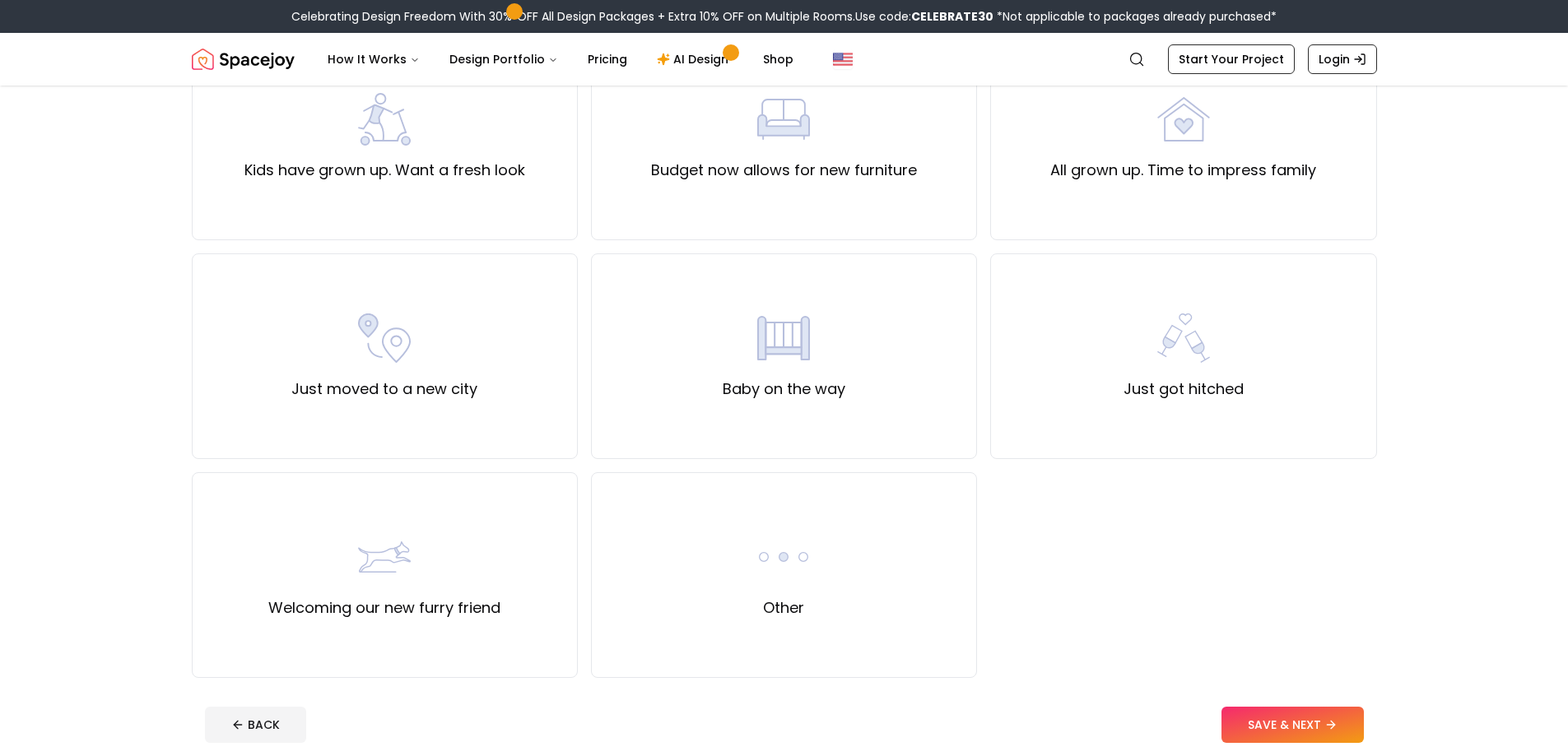
scroll to position [494, 0]
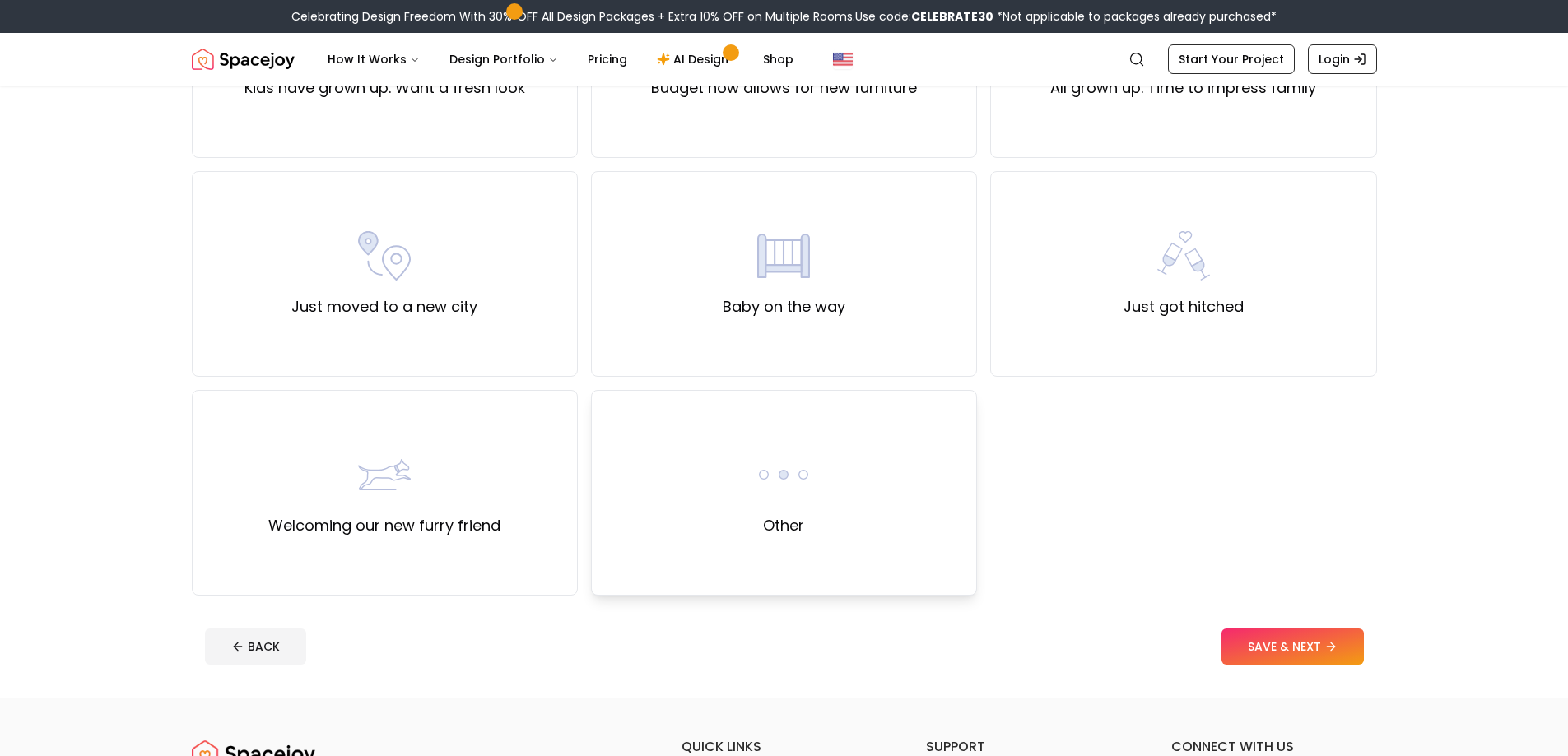
click at [835, 462] on div "Other" at bounding box center [784, 493] width 386 height 206
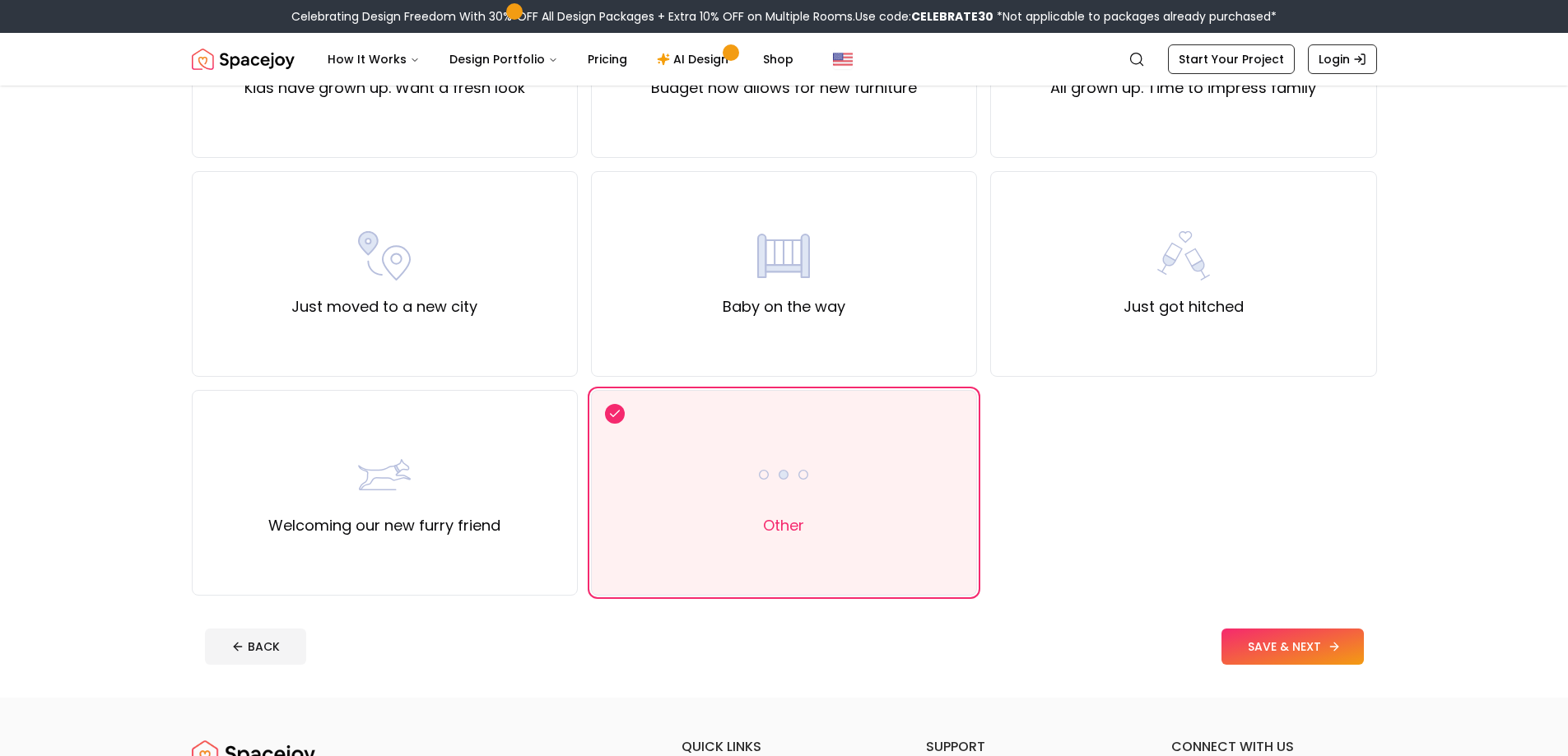
click at [1260, 645] on button "SAVE & NEXT" at bounding box center [1293, 647] width 143 height 36
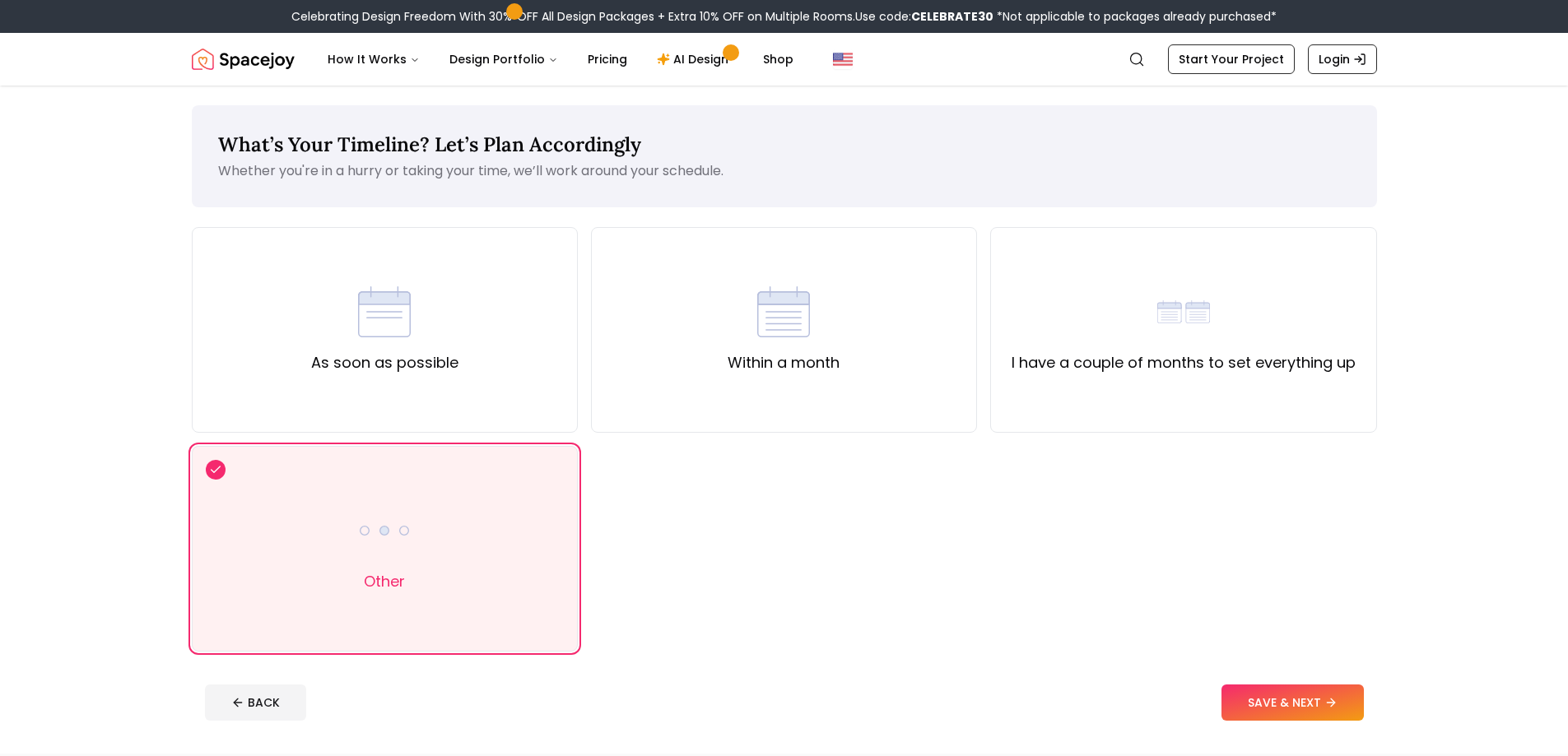
click at [1274, 699] on button "SAVE & NEXT" at bounding box center [1293, 702] width 143 height 36
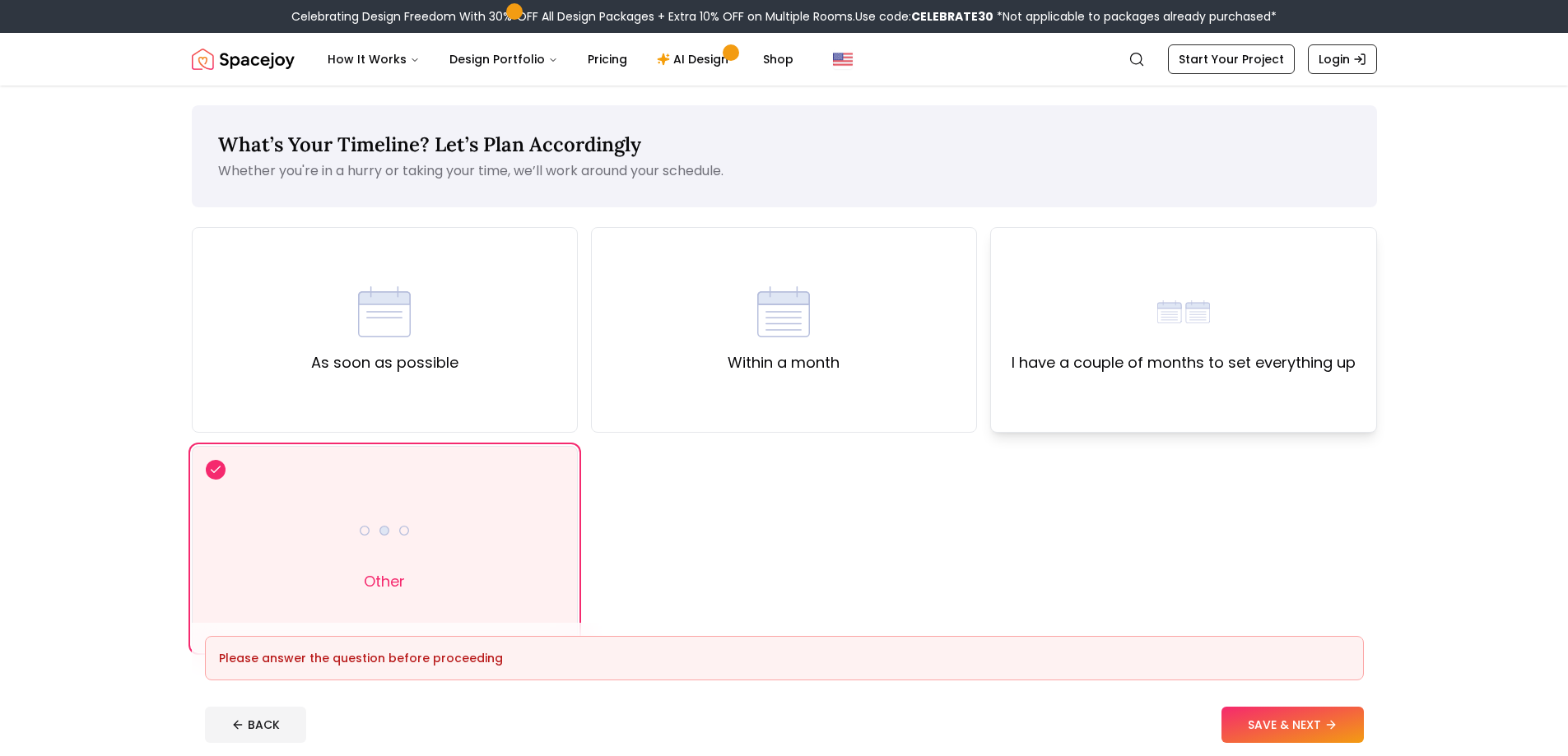
click at [1083, 291] on div "I have a couple of months to set everything up" at bounding box center [1184, 329] width 344 height 89
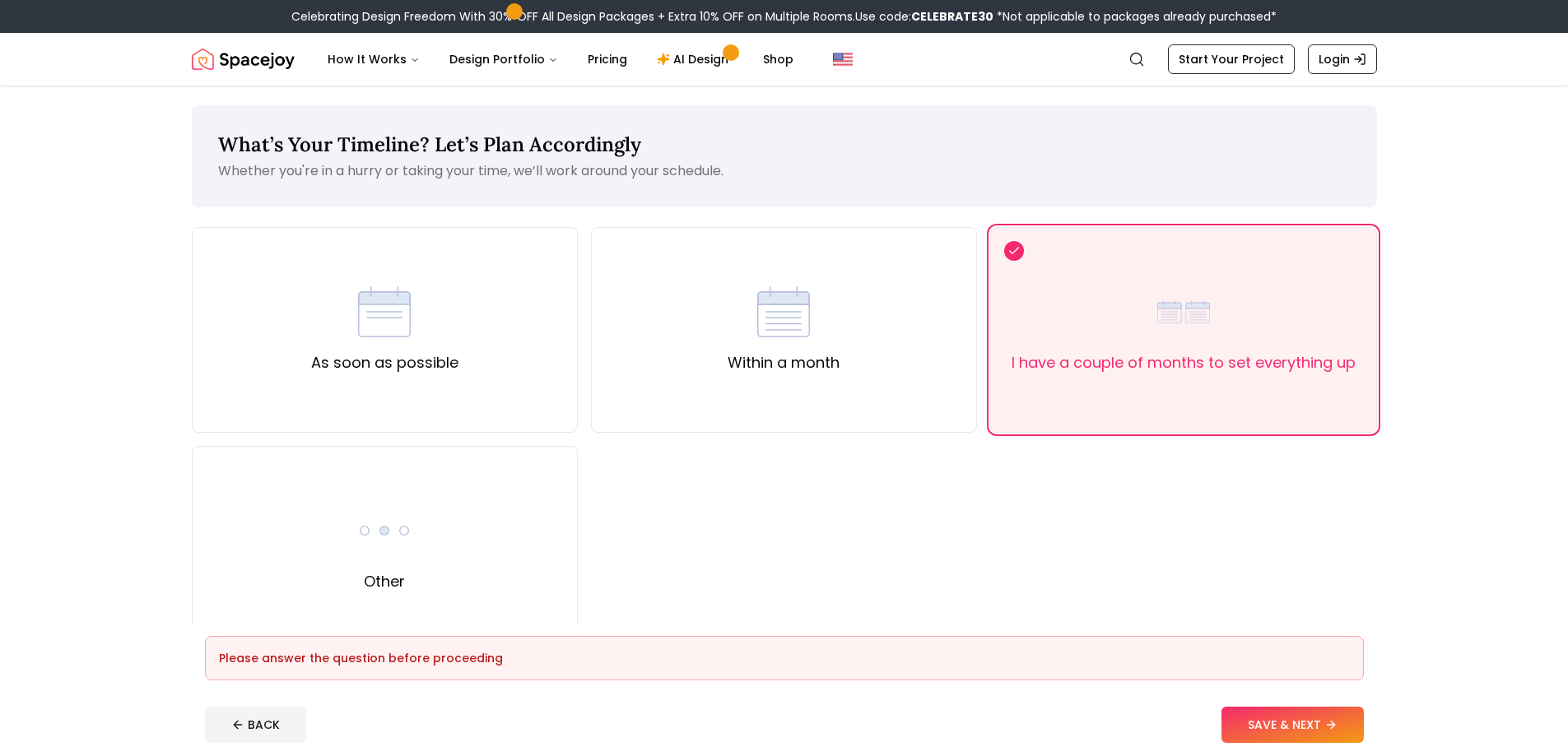
scroll to position [82, 0]
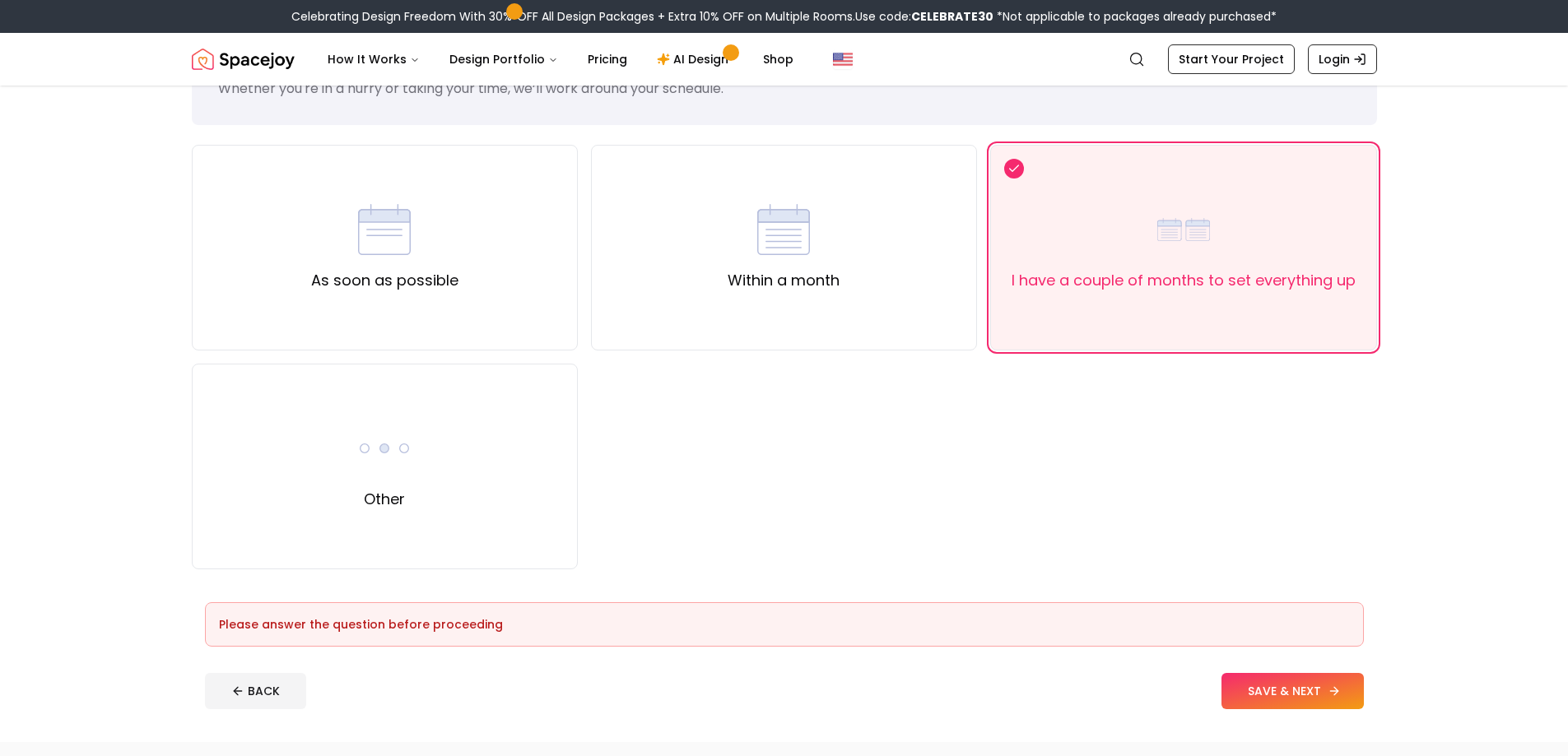
click at [1300, 683] on button "SAVE & NEXT" at bounding box center [1293, 691] width 143 height 36
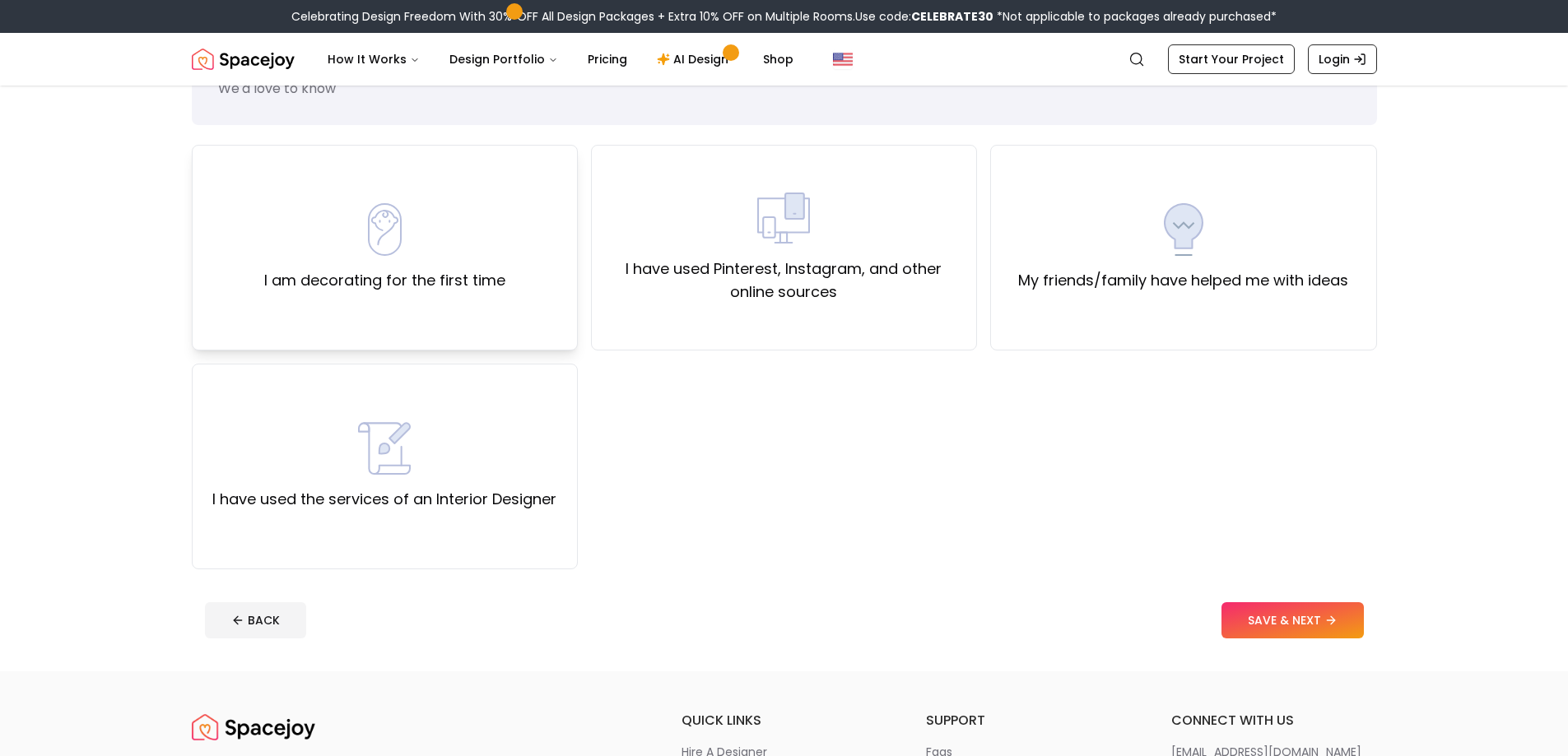
click at [498, 303] on div "I am decorating for the first time" at bounding box center [385, 247] width 386 height 206
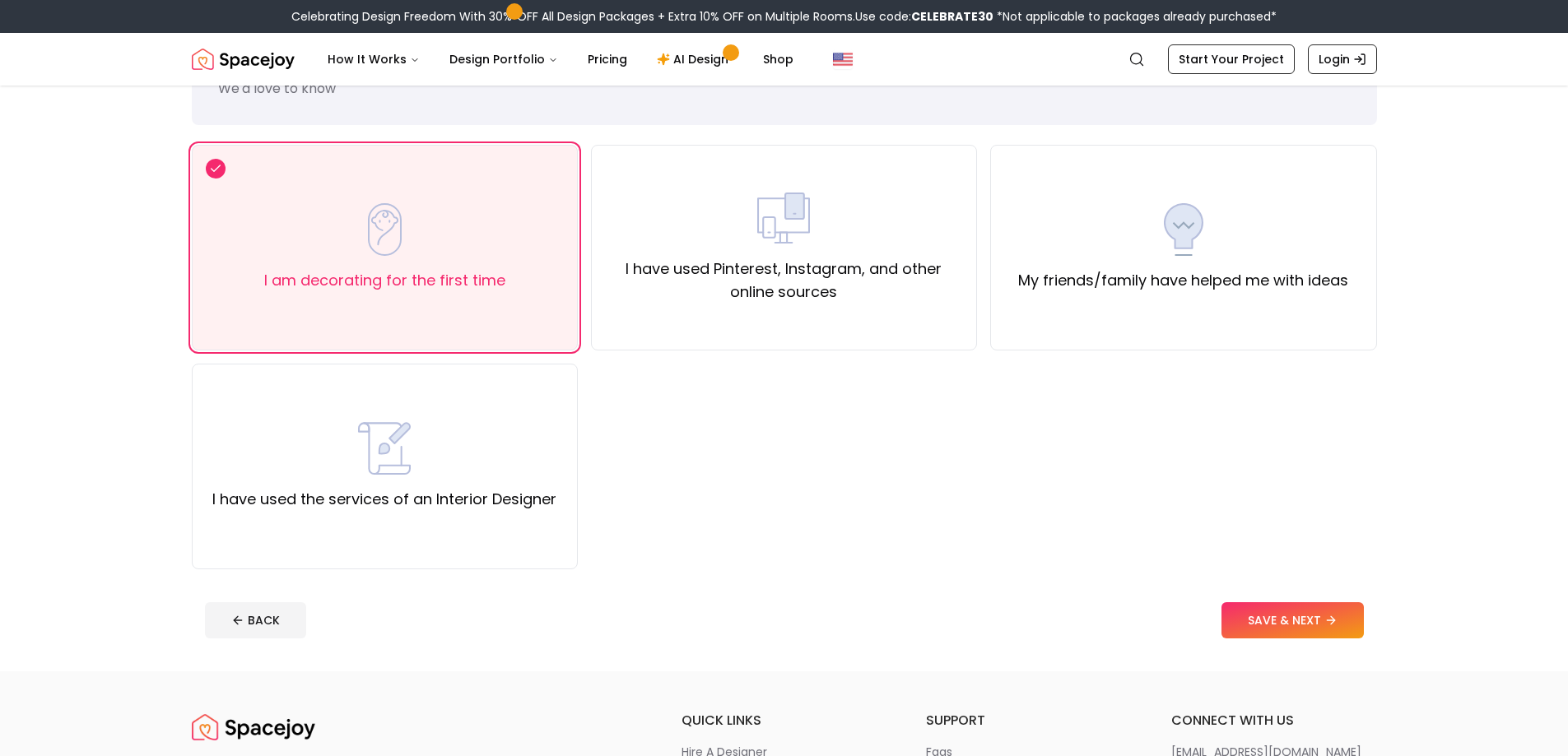
click at [1322, 632] on button "SAVE & NEXT" at bounding box center [1293, 620] width 143 height 36
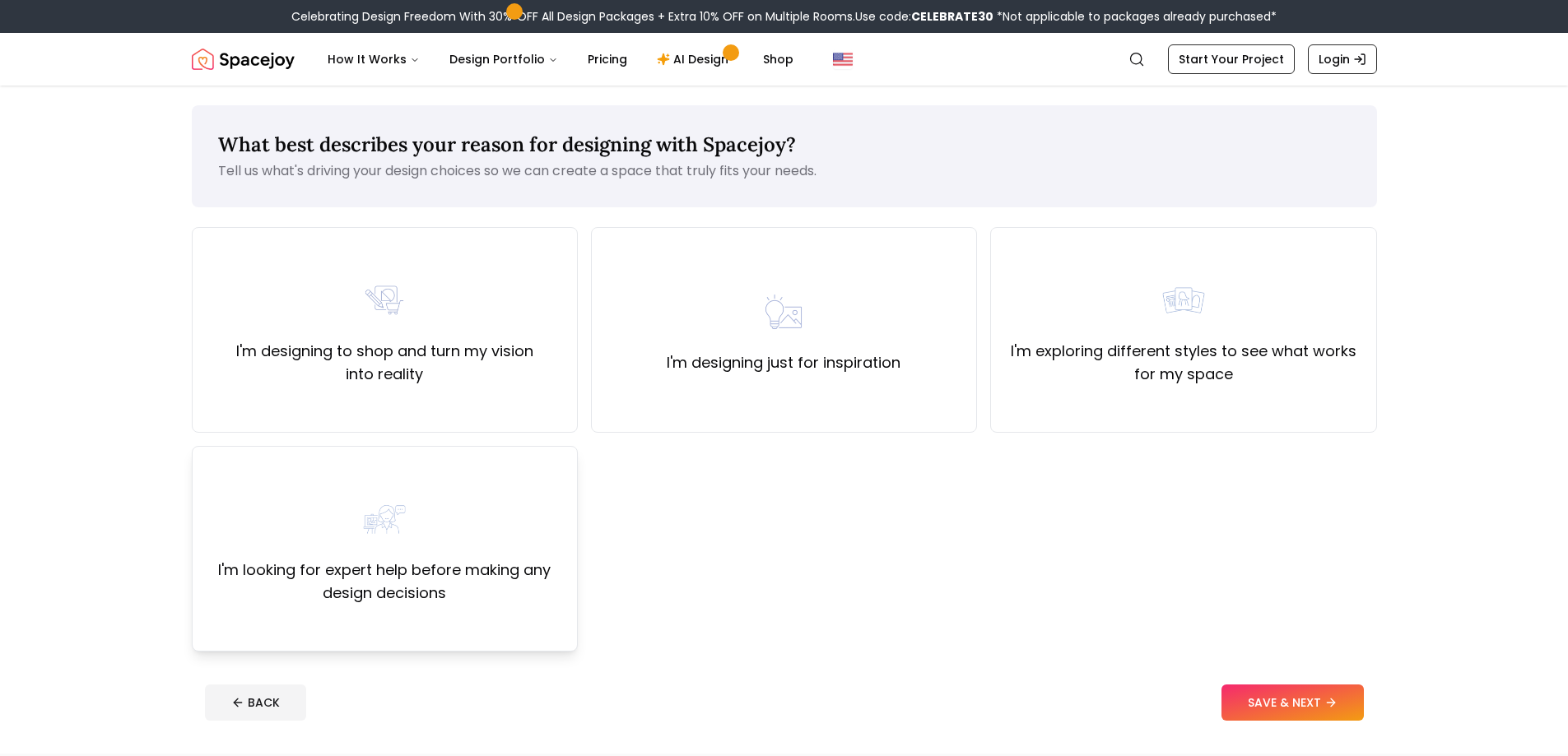
click at [486, 473] on div "I'm looking for expert help before making any design decisions" at bounding box center [385, 549] width 386 height 206
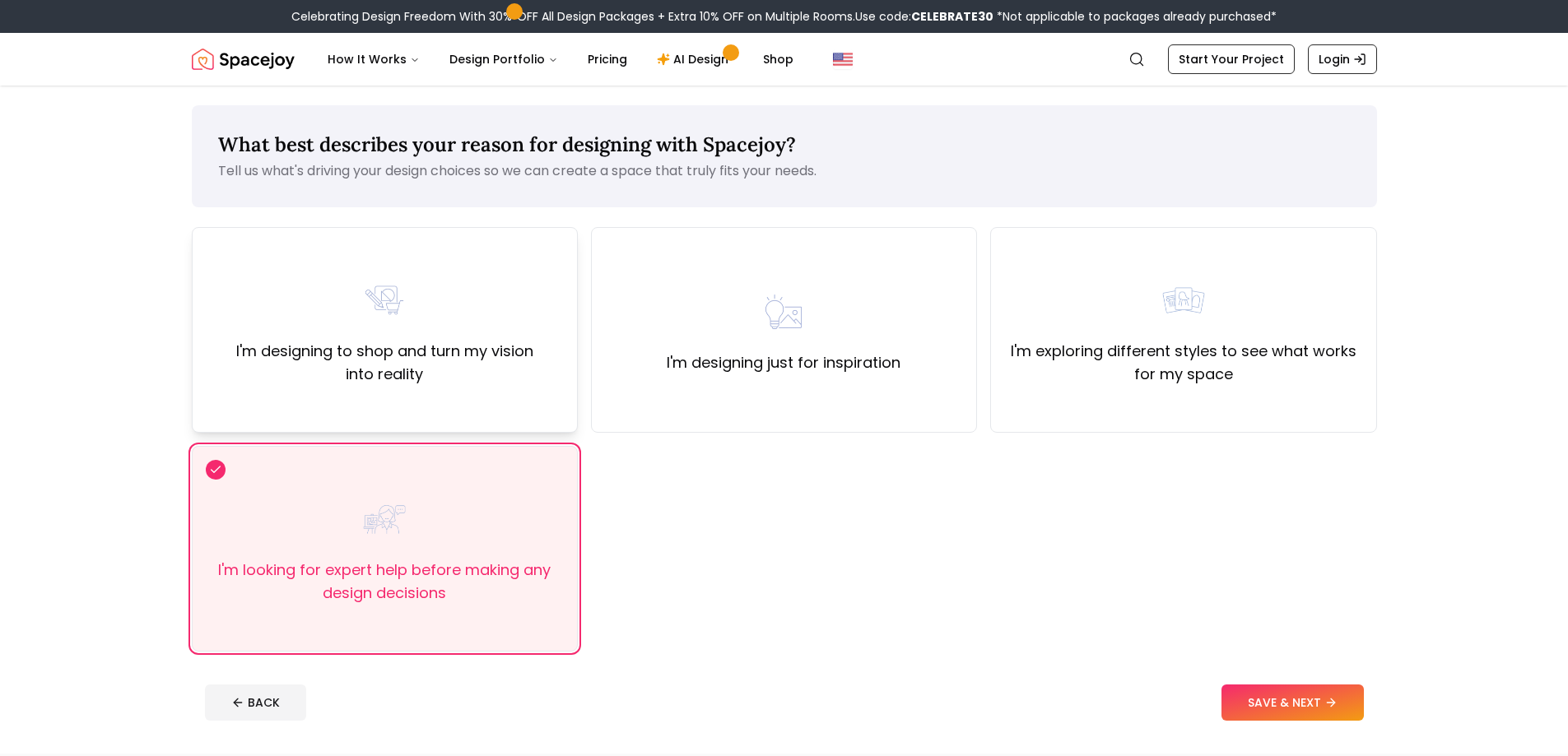
click at [468, 384] on label "I'm designing to shop and turn my vision into reality" at bounding box center [385, 363] width 358 height 46
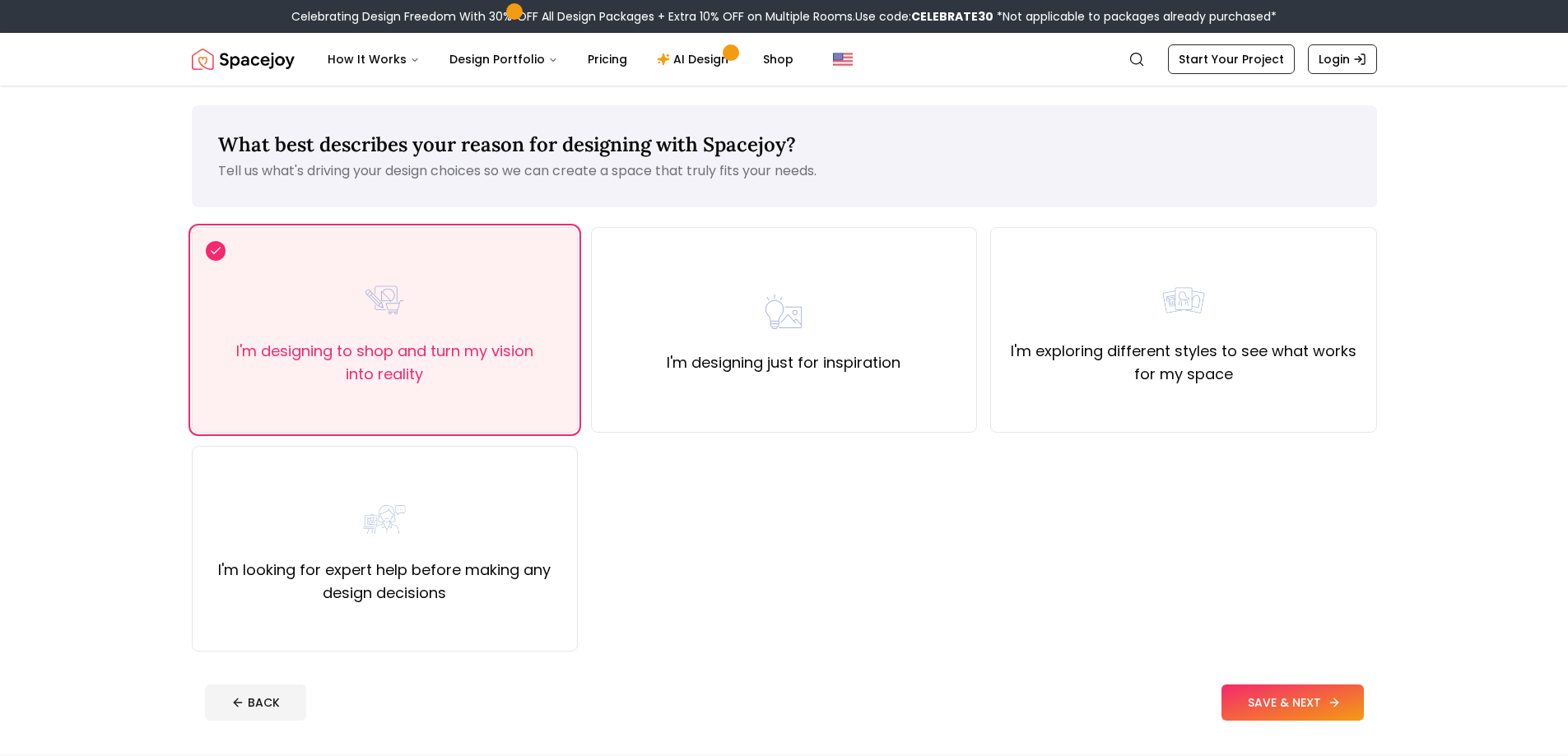
click at [1307, 709] on button "SAVE & NEXT" at bounding box center [1293, 702] width 143 height 36
